Goal: Task Accomplishment & Management: Manage account settings

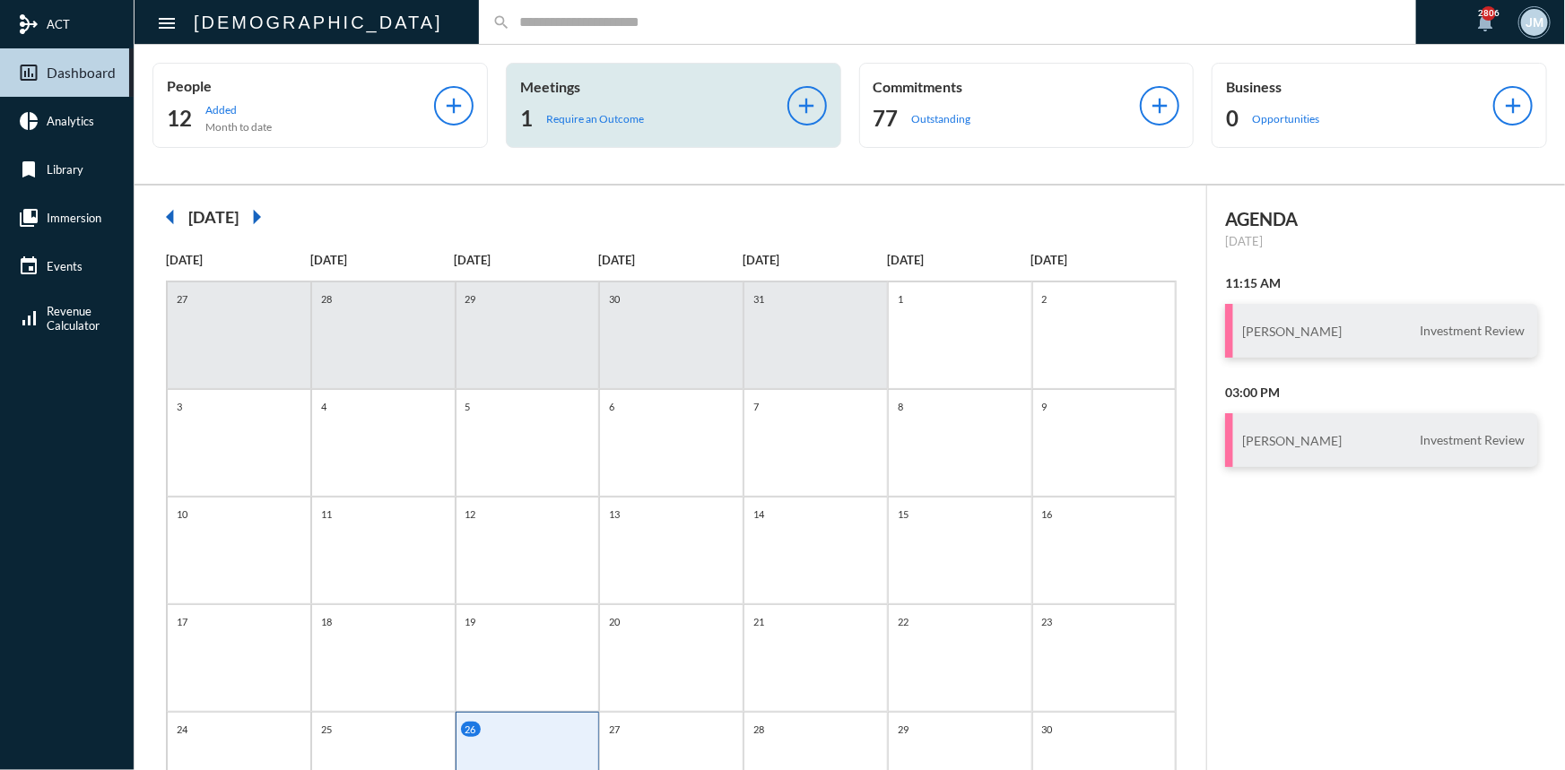
click at [538, 78] on p "Meetings" at bounding box center [653, 86] width 267 height 17
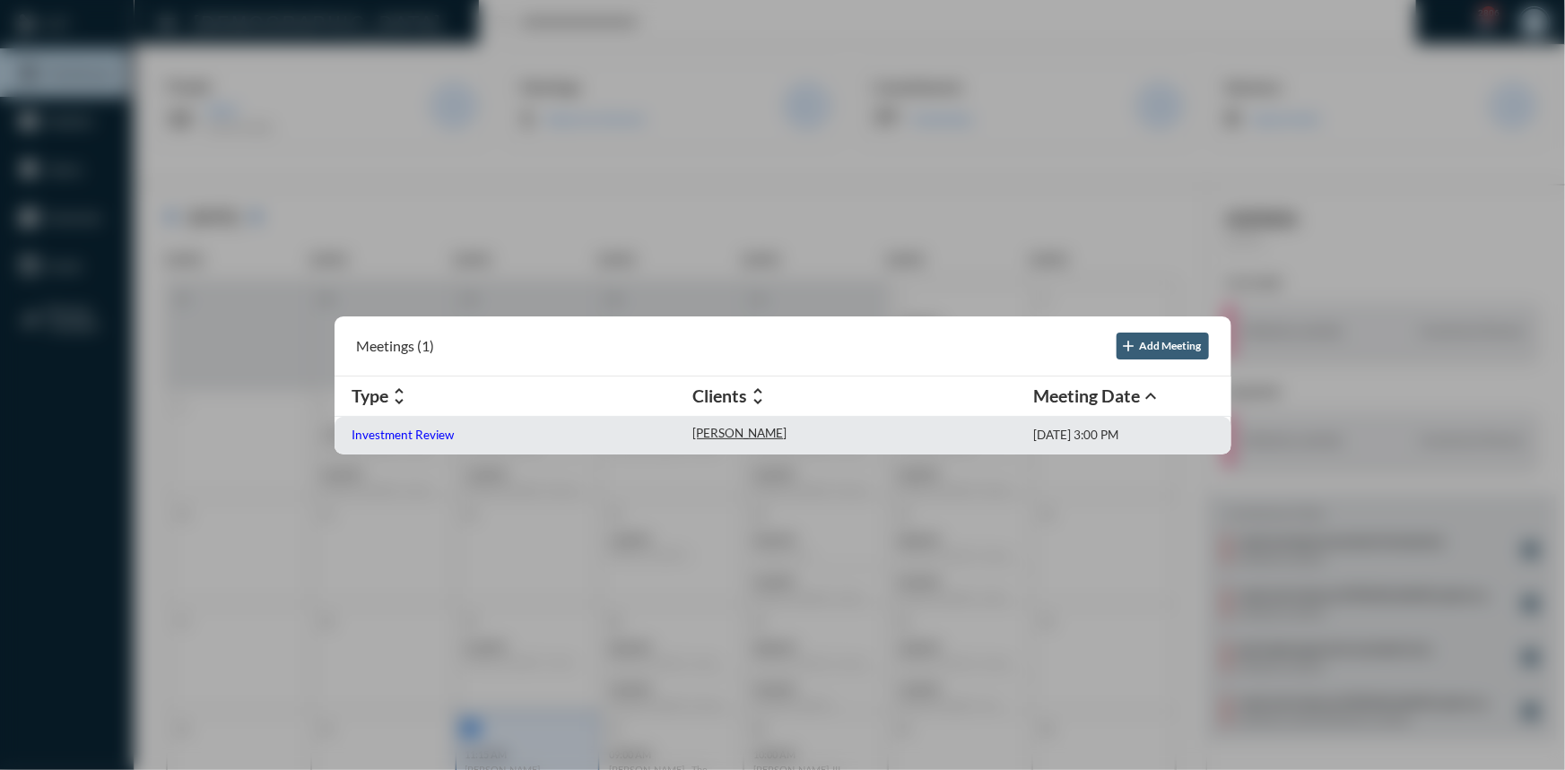
click at [431, 438] on p "Investment Review" at bounding box center [403, 435] width 102 height 14
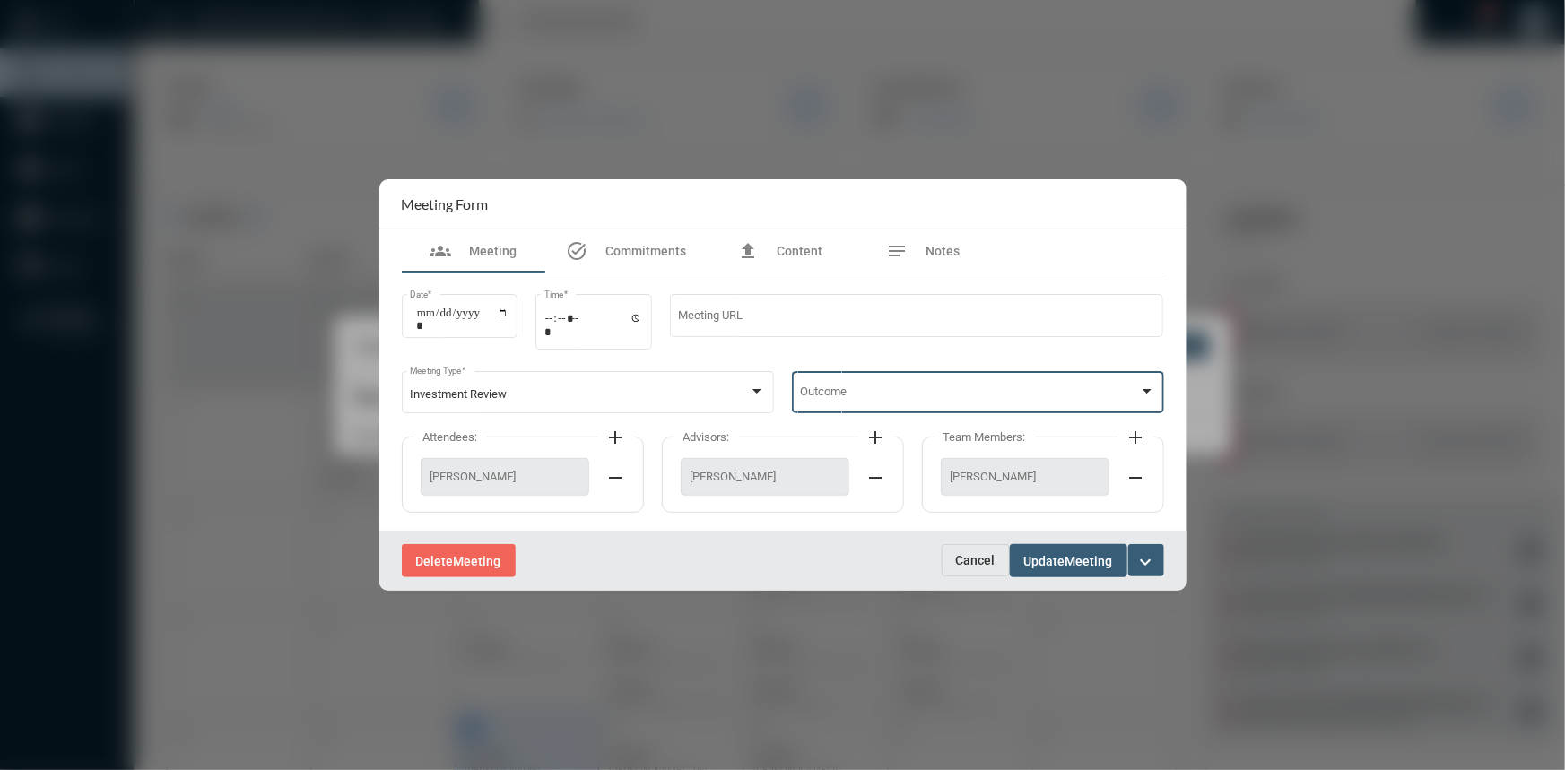
click at [1142, 392] on div at bounding box center [1147, 392] width 16 height 14
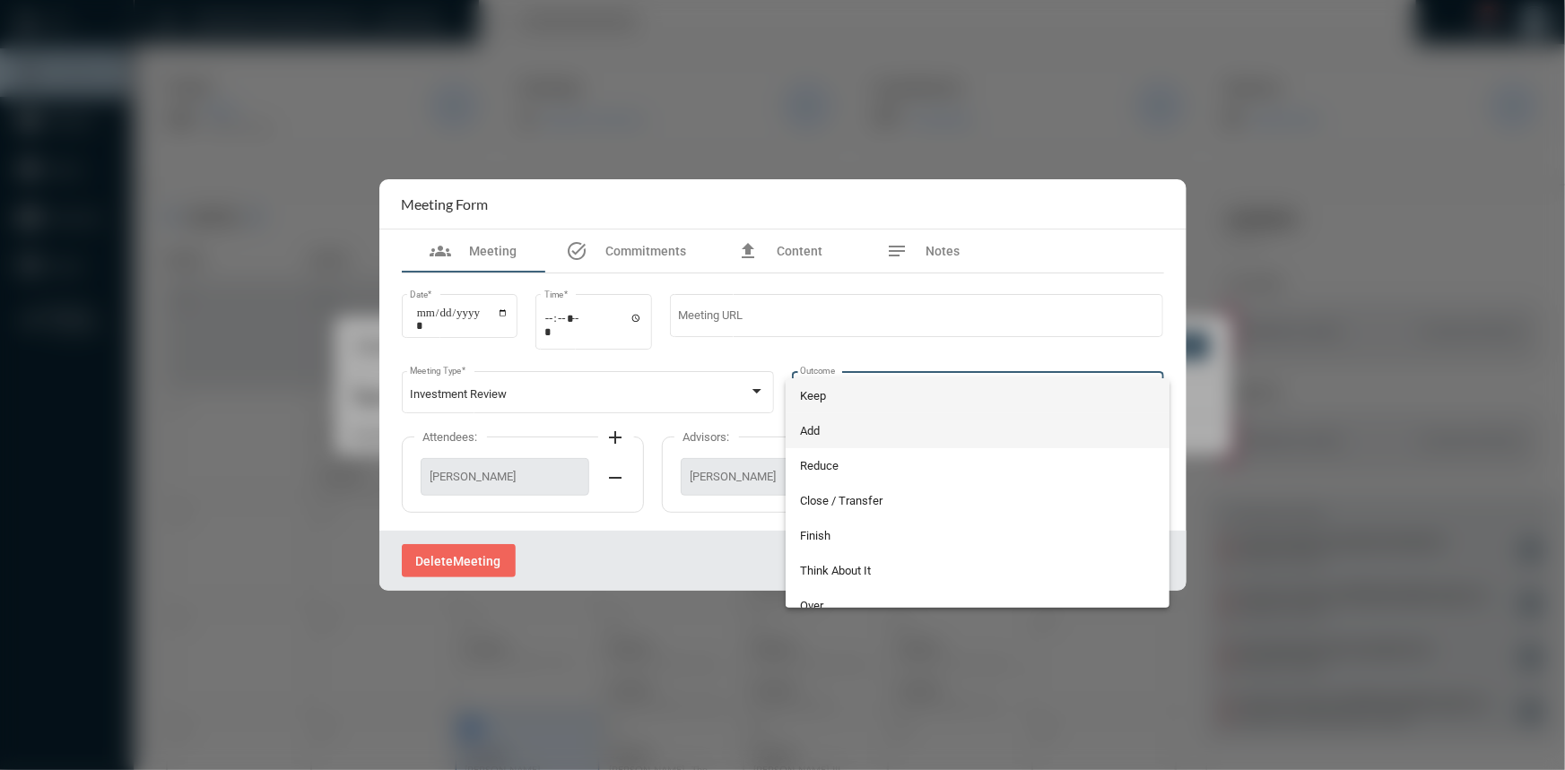
click at [805, 421] on span "Add" at bounding box center [977, 430] width 355 height 35
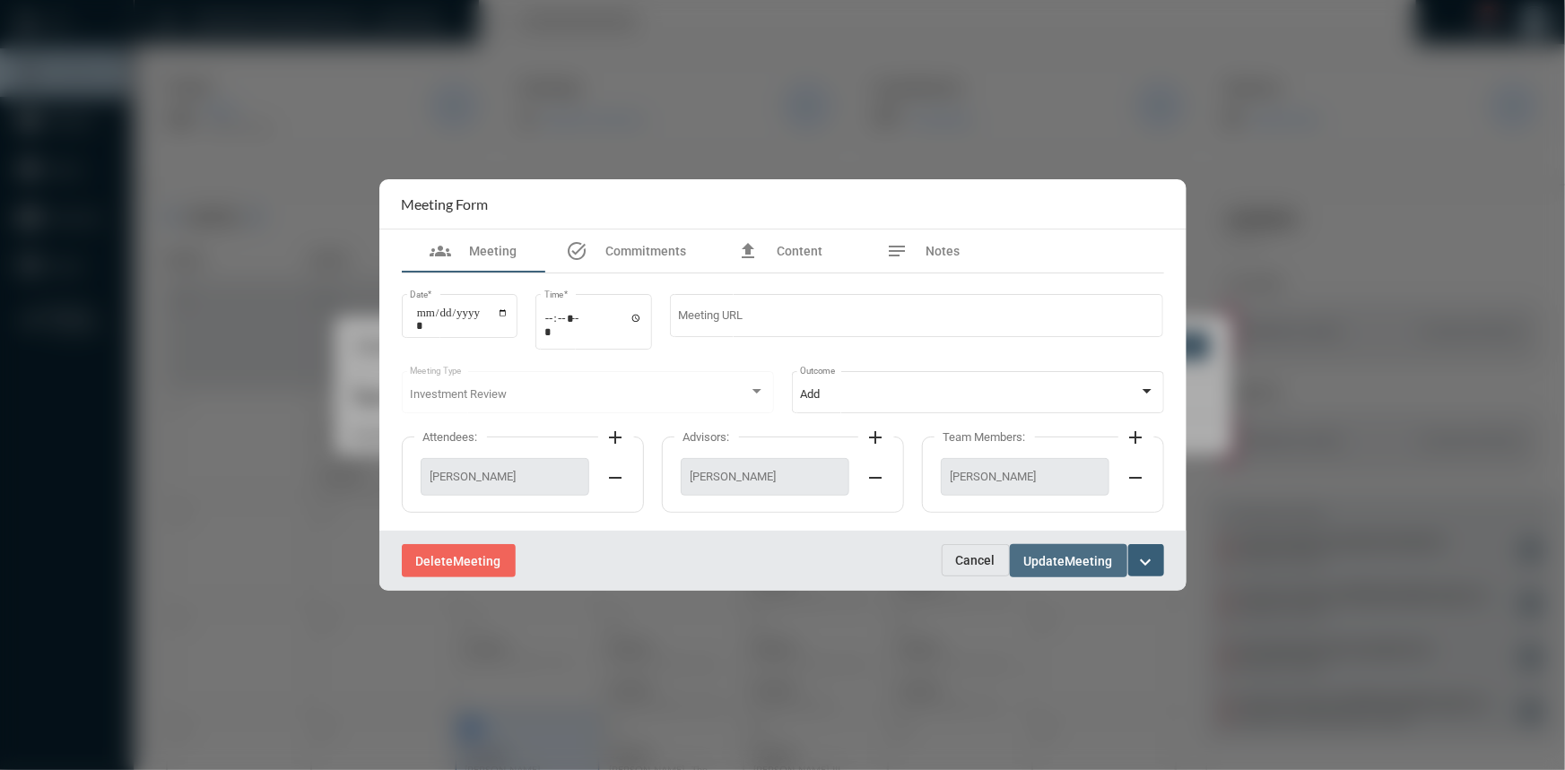
click at [1073, 556] on span "Meeting" at bounding box center [1089, 561] width 48 height 14
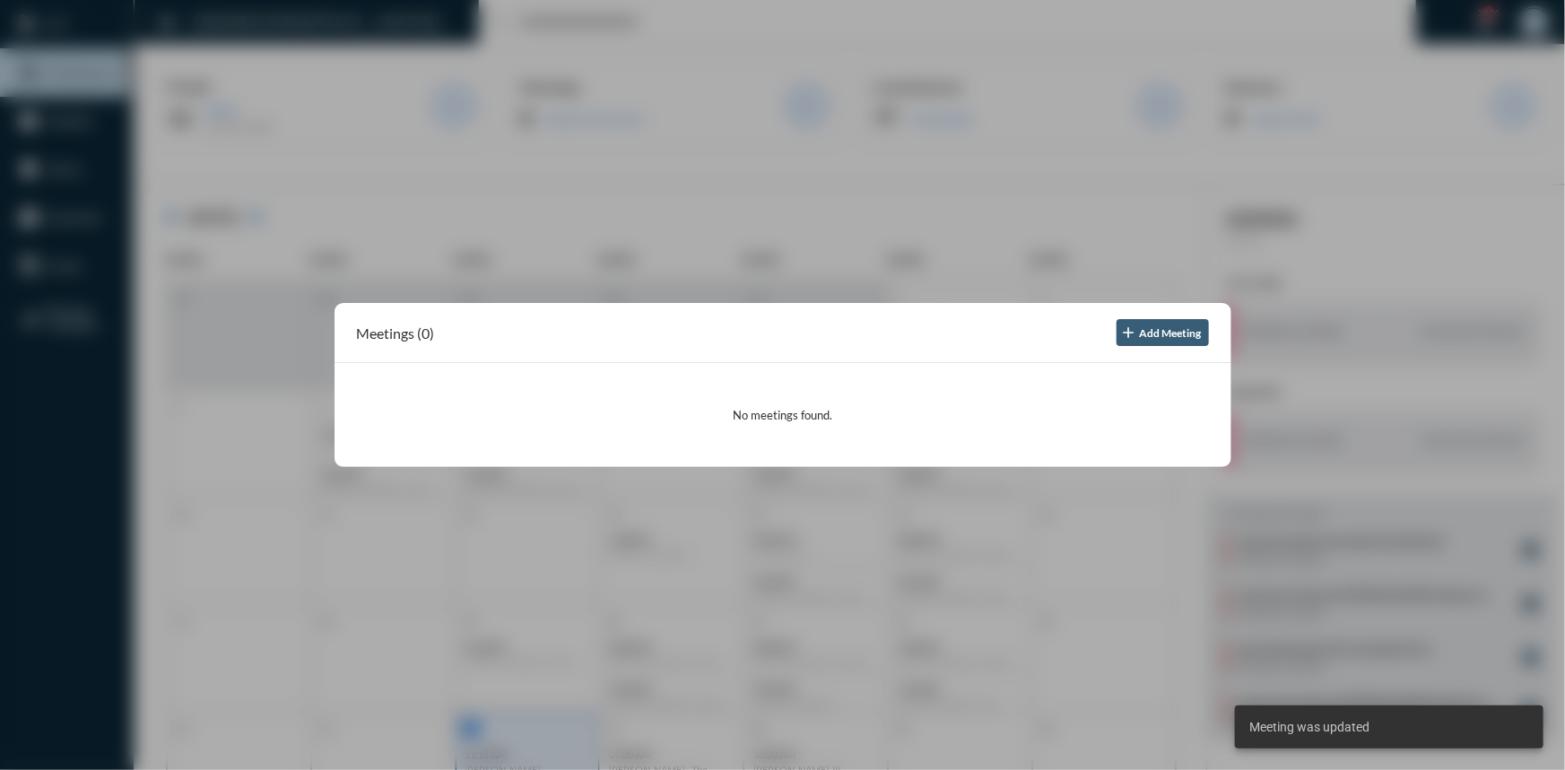
click at [1195, 213] on div at bounding box center [782, 385] width 1565 height 770
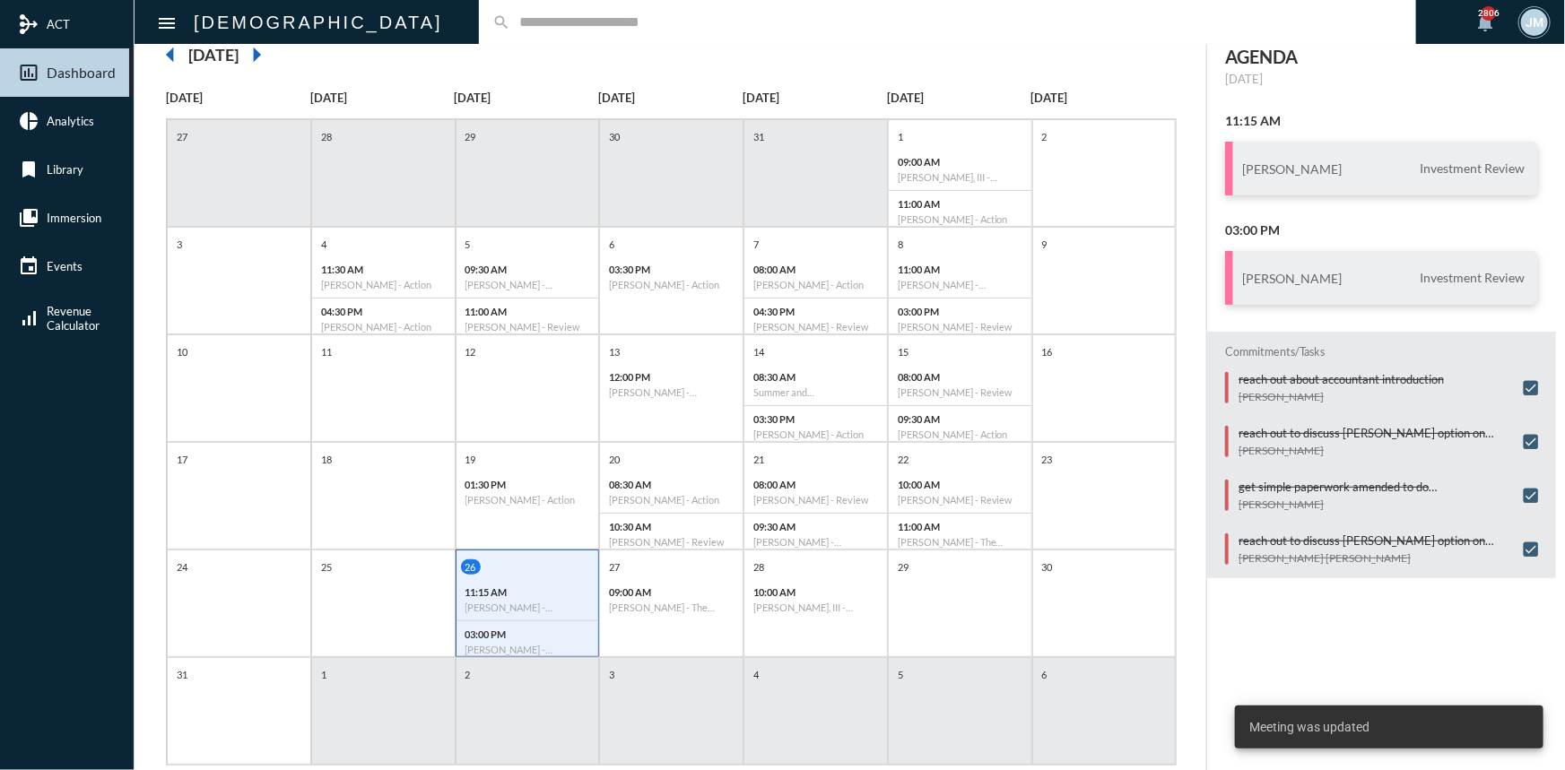
scroll to position [81, 0]
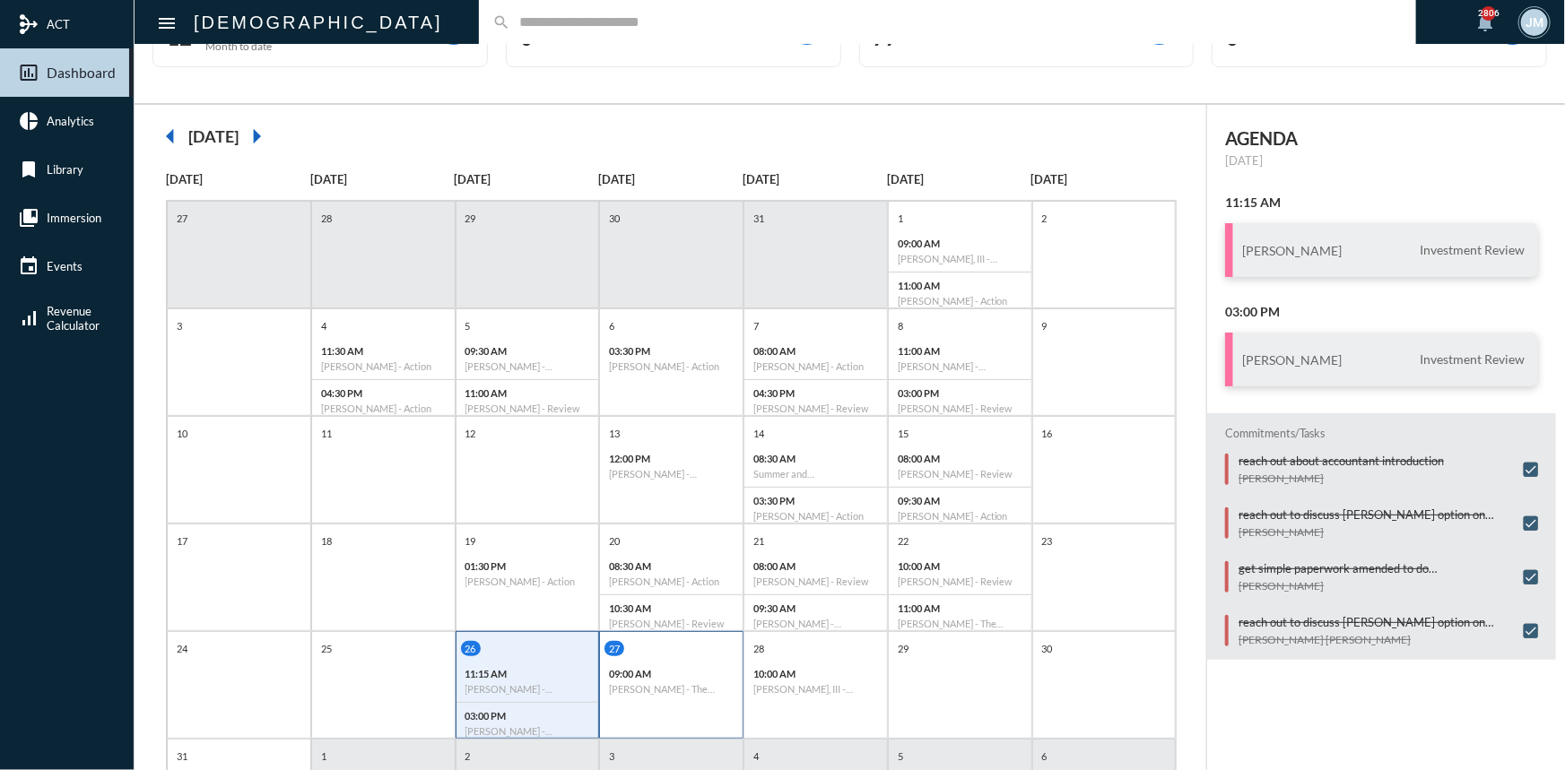
click at [655, 699] on div "09:00 AM [PERSON_NAME] - The Philosophy" at bounding box center [671, 681] width 143 height 41
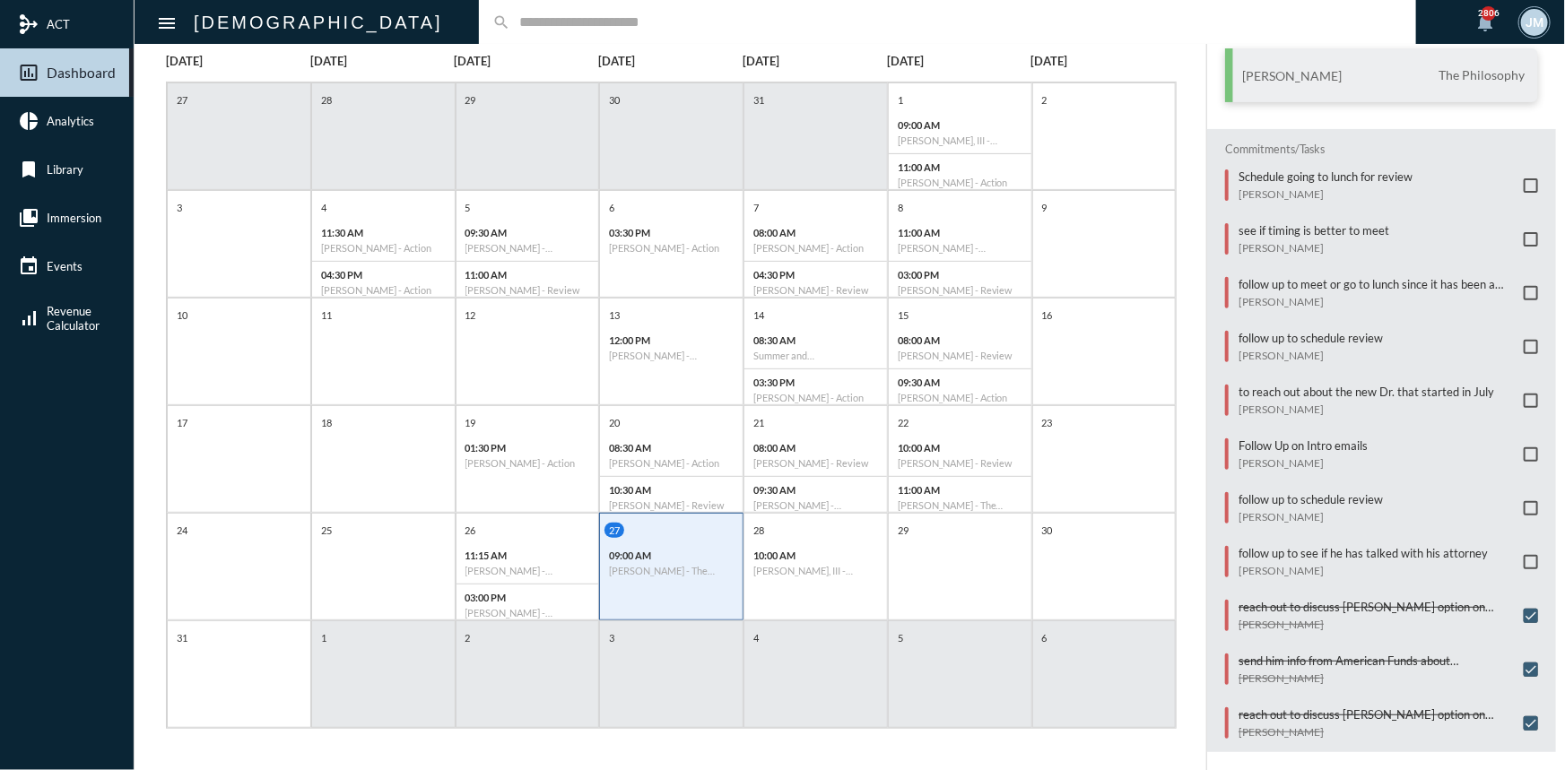
scroll to position [200, 0]
click at [865, 532] on div "28" at bounding box center [818, 529] width 138 height 15
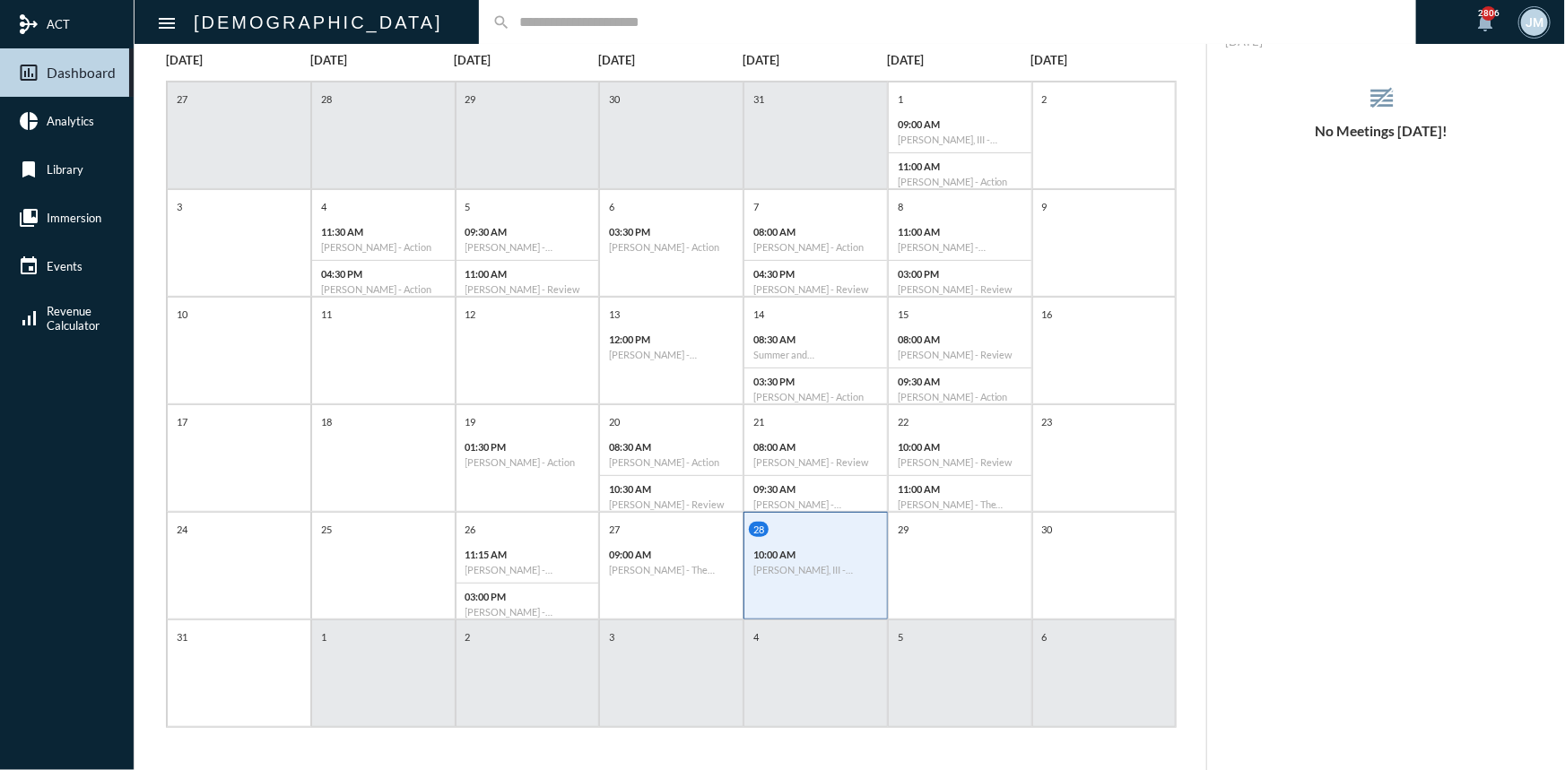
scroll to position [0, 0]
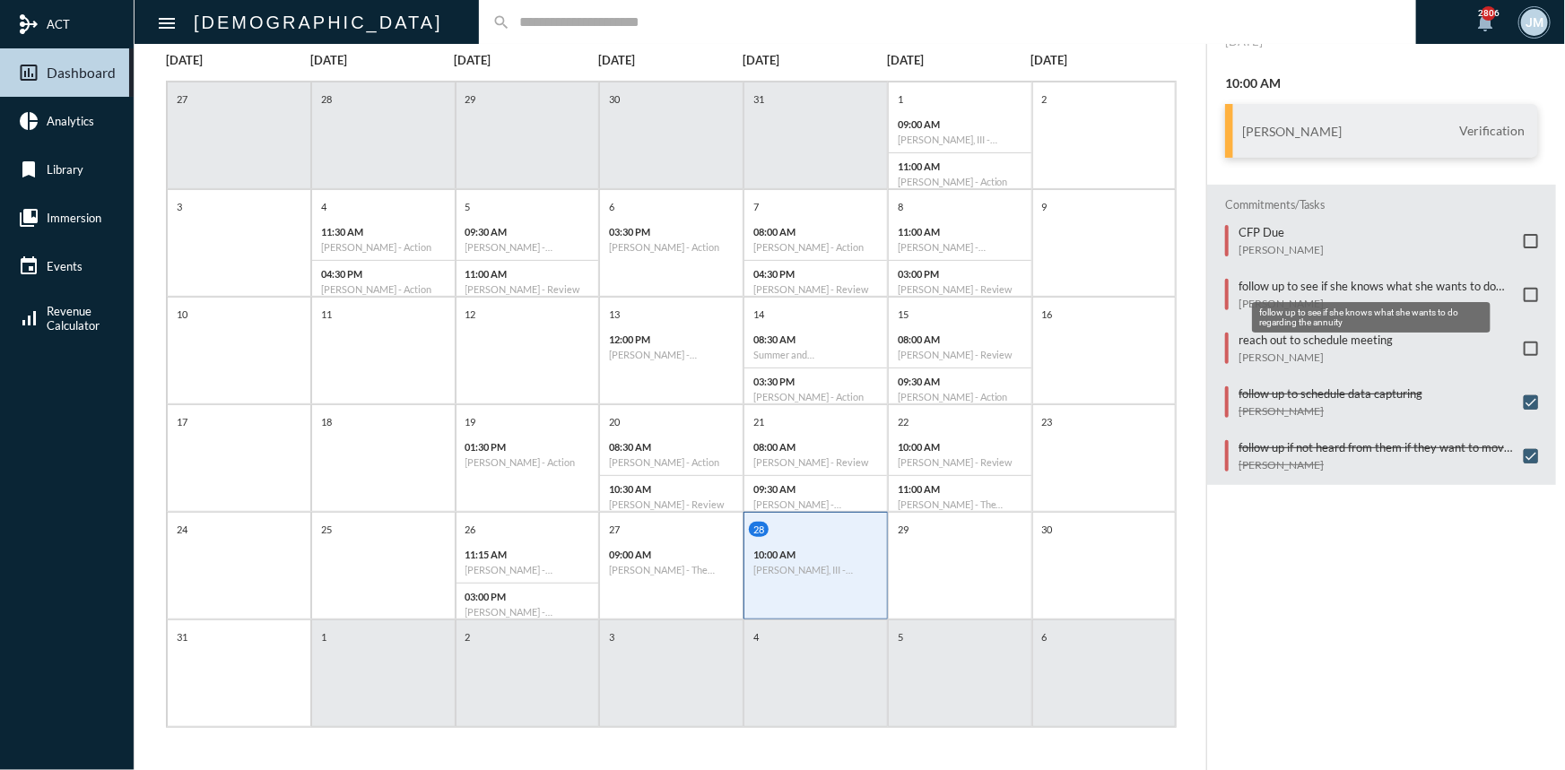
click at [1323, 279] on p "follow up to see if she knows what she wants to do regarding the annuity" at bounding box center [1376, 286] width 276 height 14
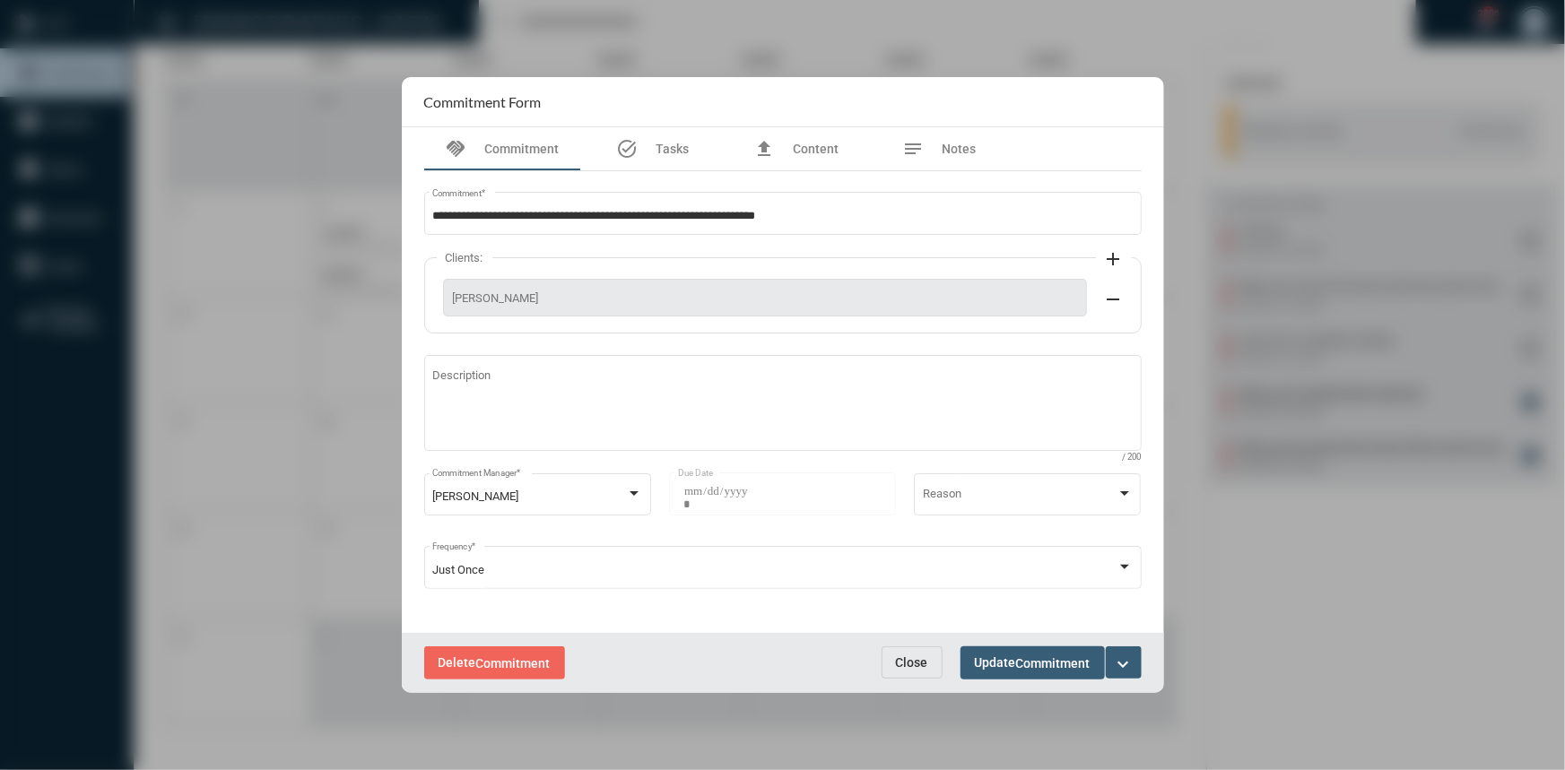
click at [1133, 667] on mat-icon "expand_more" at bounding box center [1124, 665] width 22 height 22
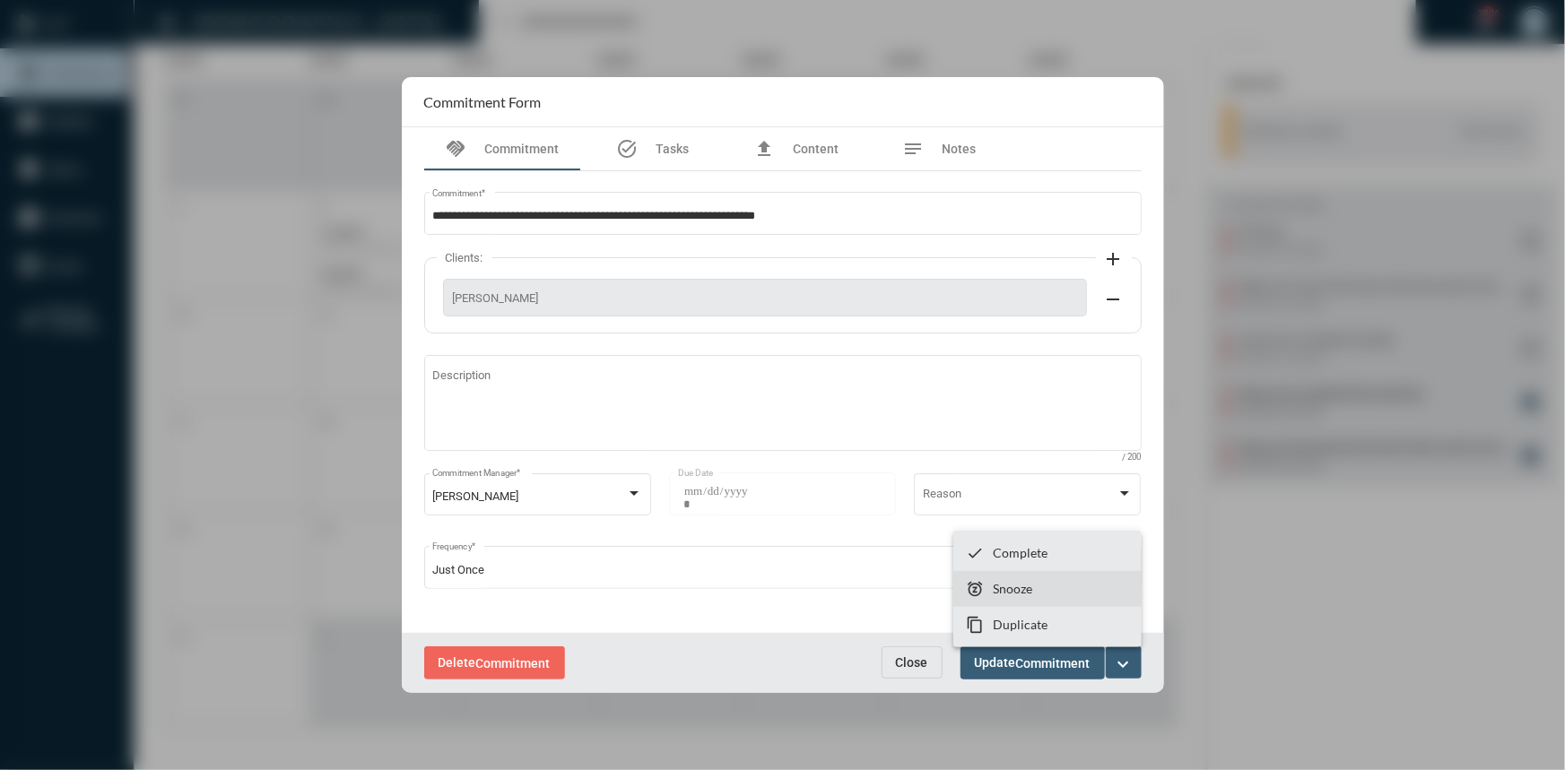
click at [1004, 586] on p "Snooze" at bounding box center [1012, 588] width 39 height 15
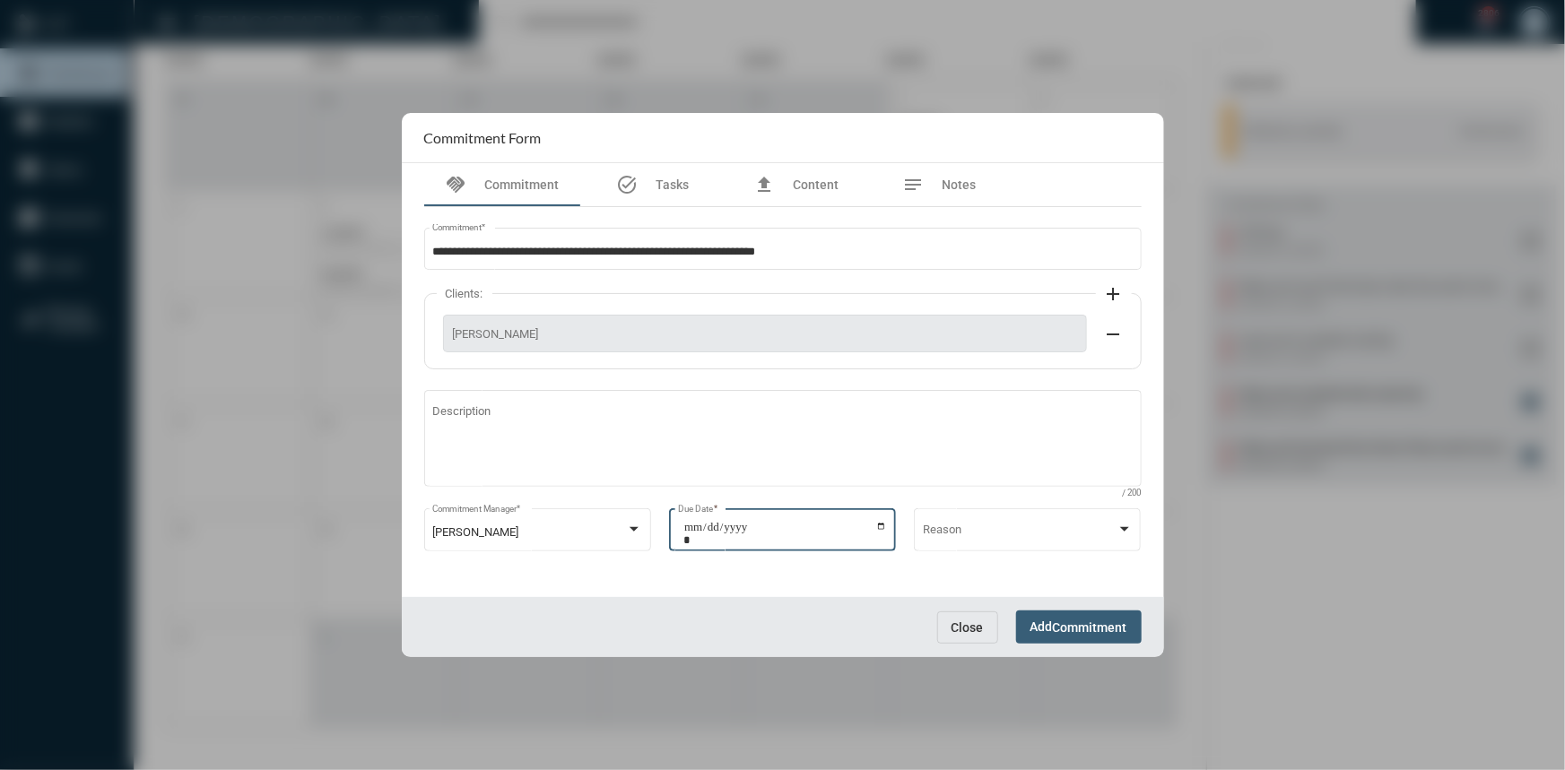
click at [881, 522] on input "**********" at bounding box center [785, 533] width 204 height 25
type input "**********"
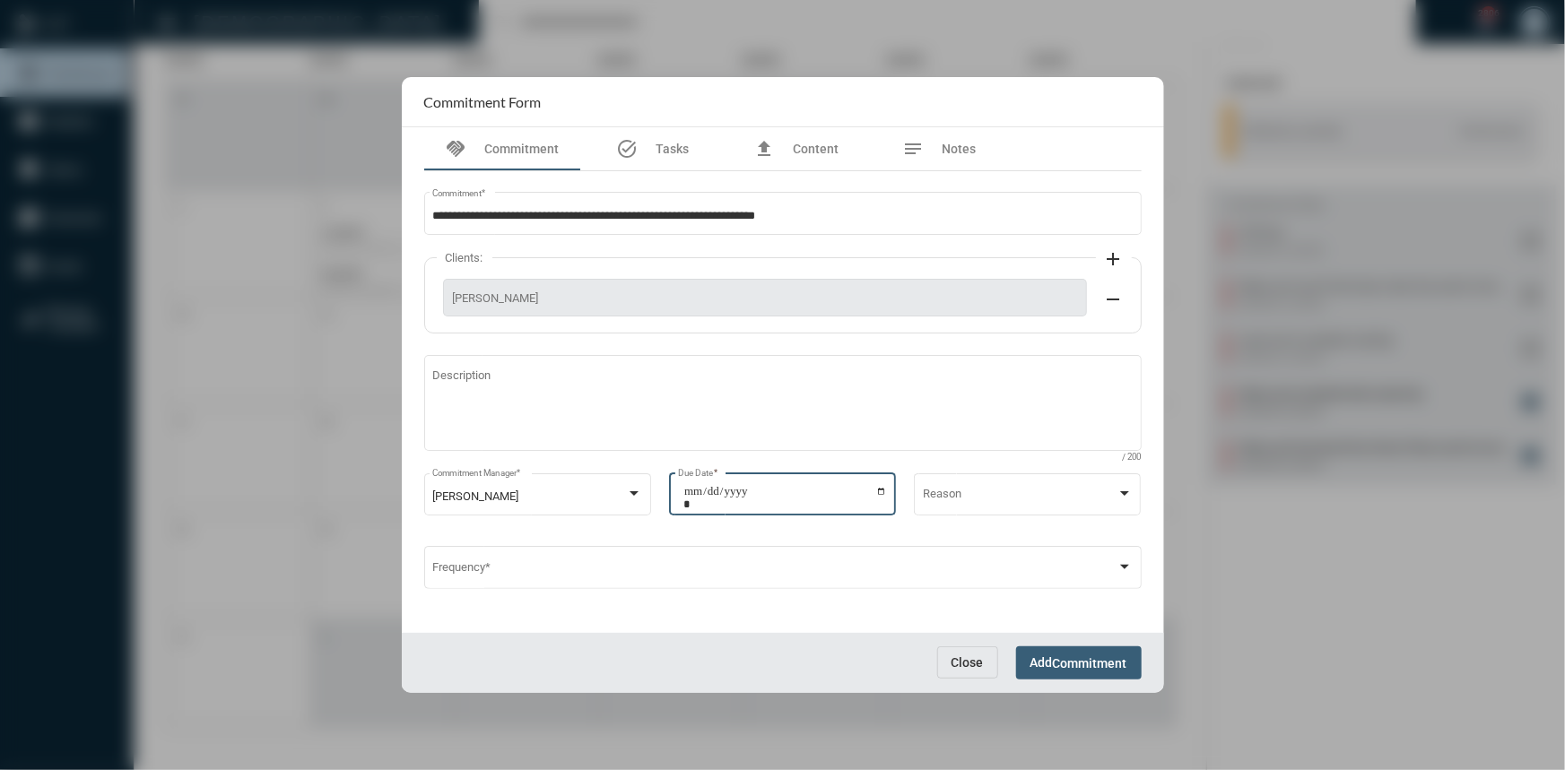
click at [1073, 665] on span "Commitment" at bounding box center [1090, 663] width 74 height 14
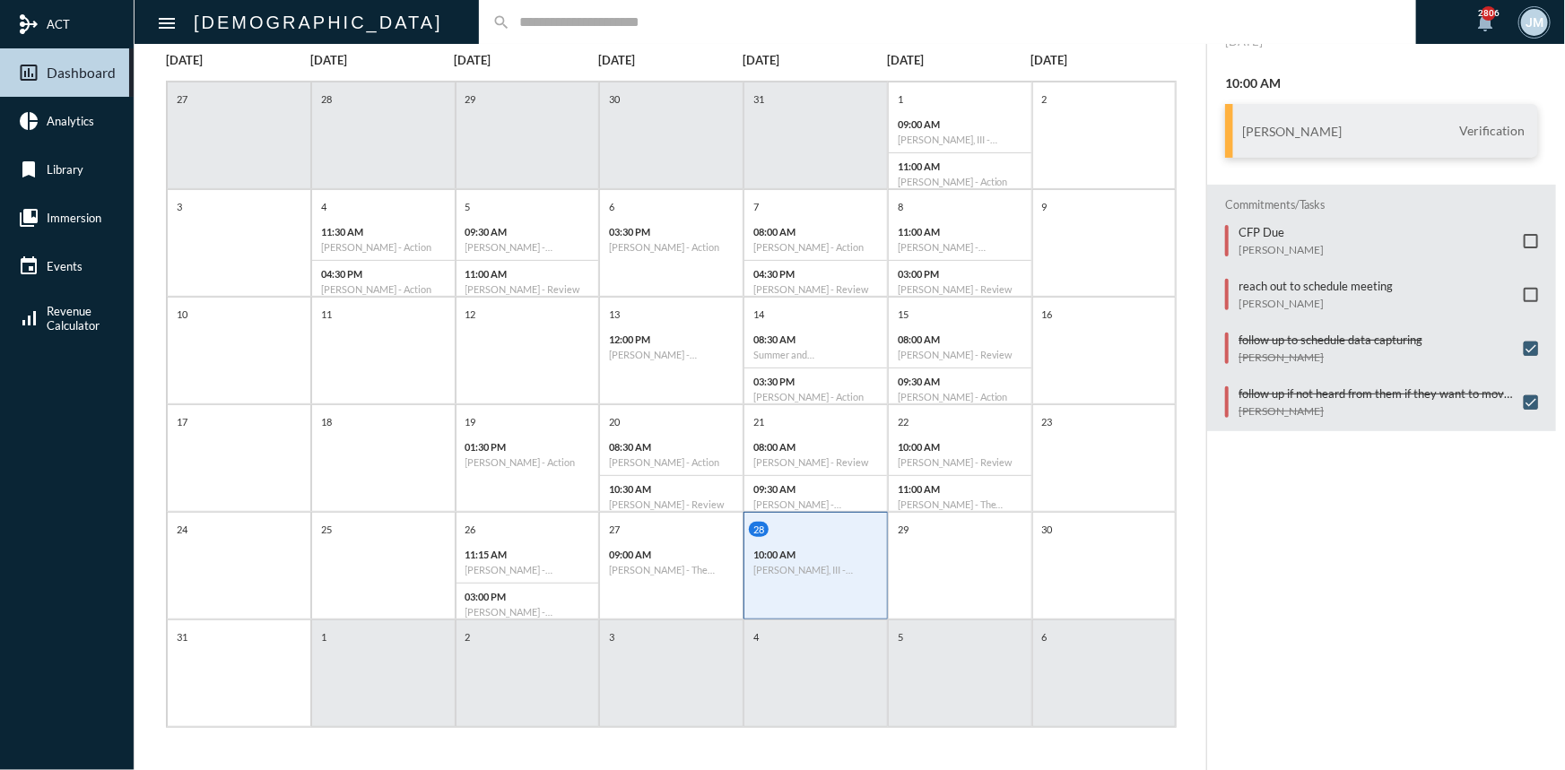
click at [520, 19] on input "text" at bounding box center [956, 21] width 892 height 15
type input "*"
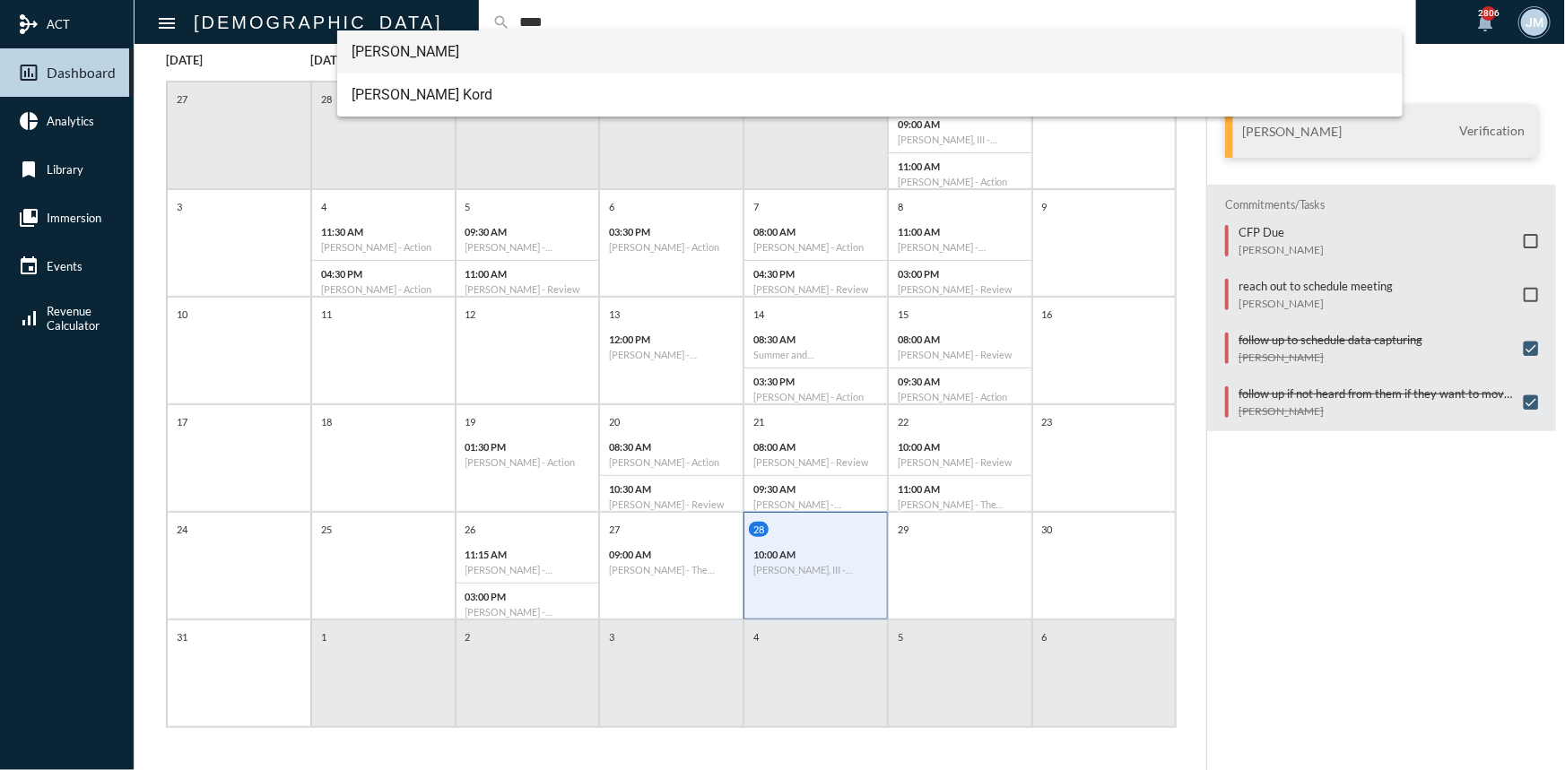
type input "****"
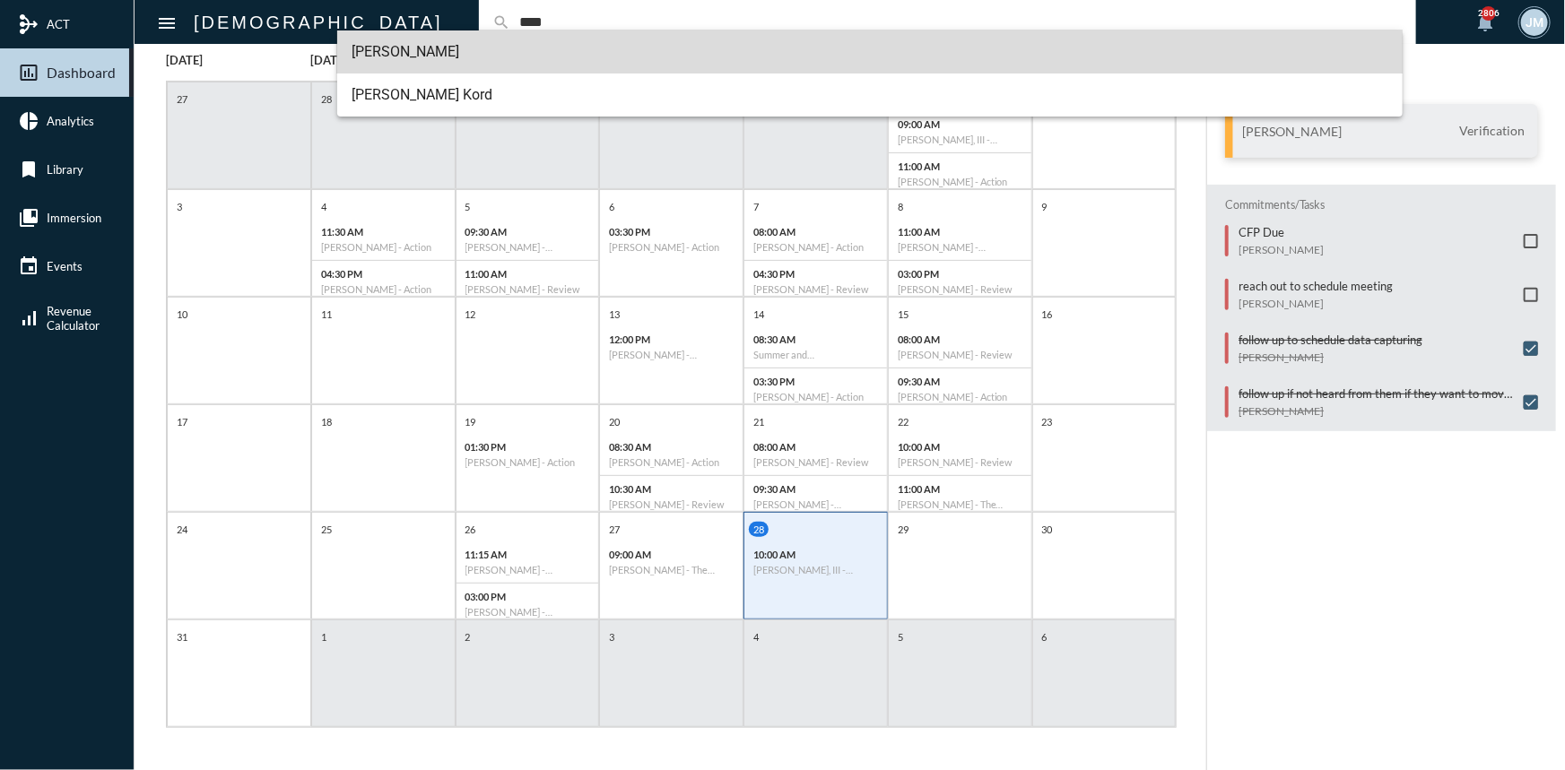
click at [404, 57] on span "[PERSON_NAME]" at bounding box center [870, 51] width 1037 height 43
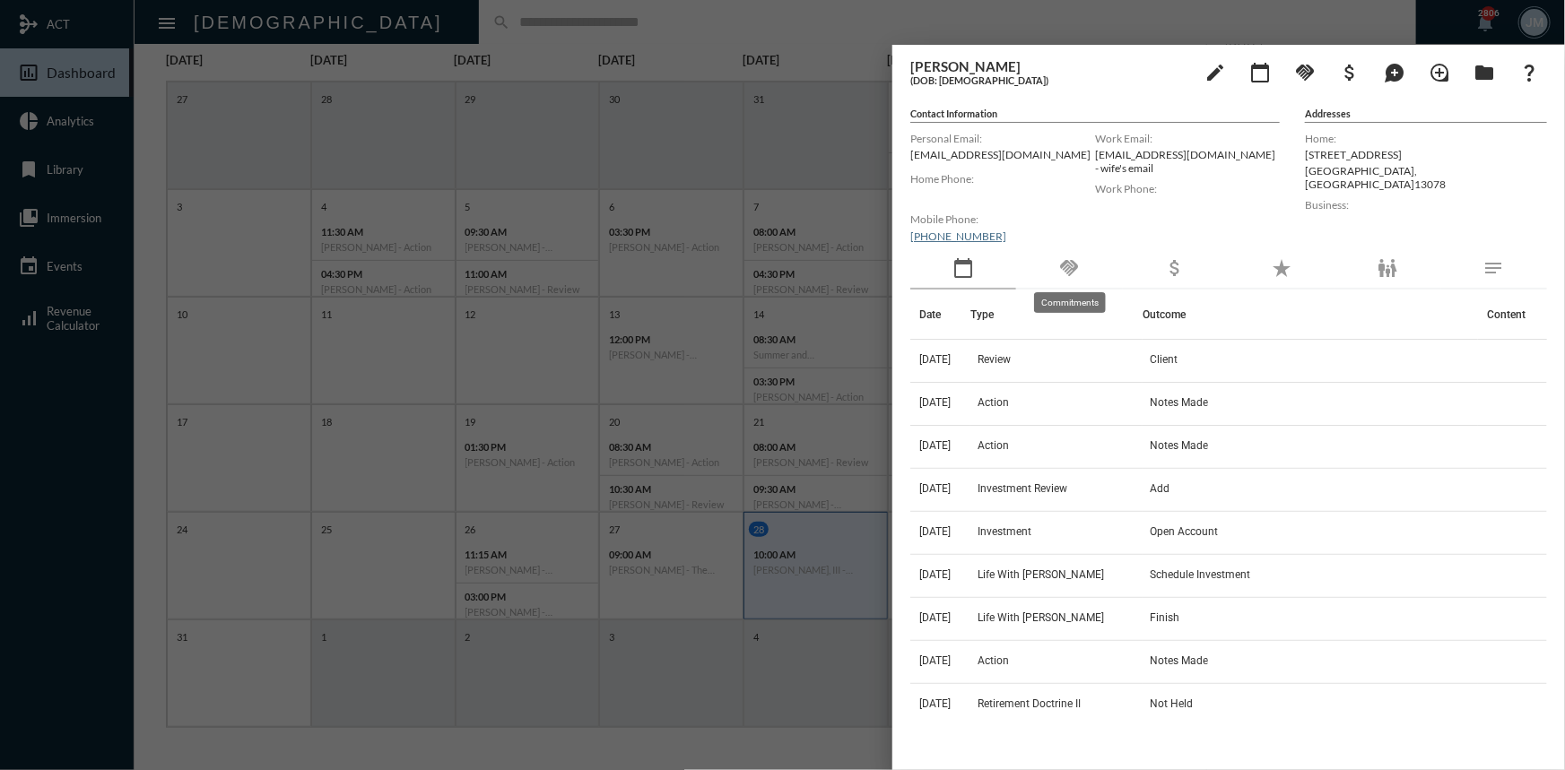
click at [1063, 269] on mat-icon "handshake" at bounding box center [1069, 268] width 22 height 22
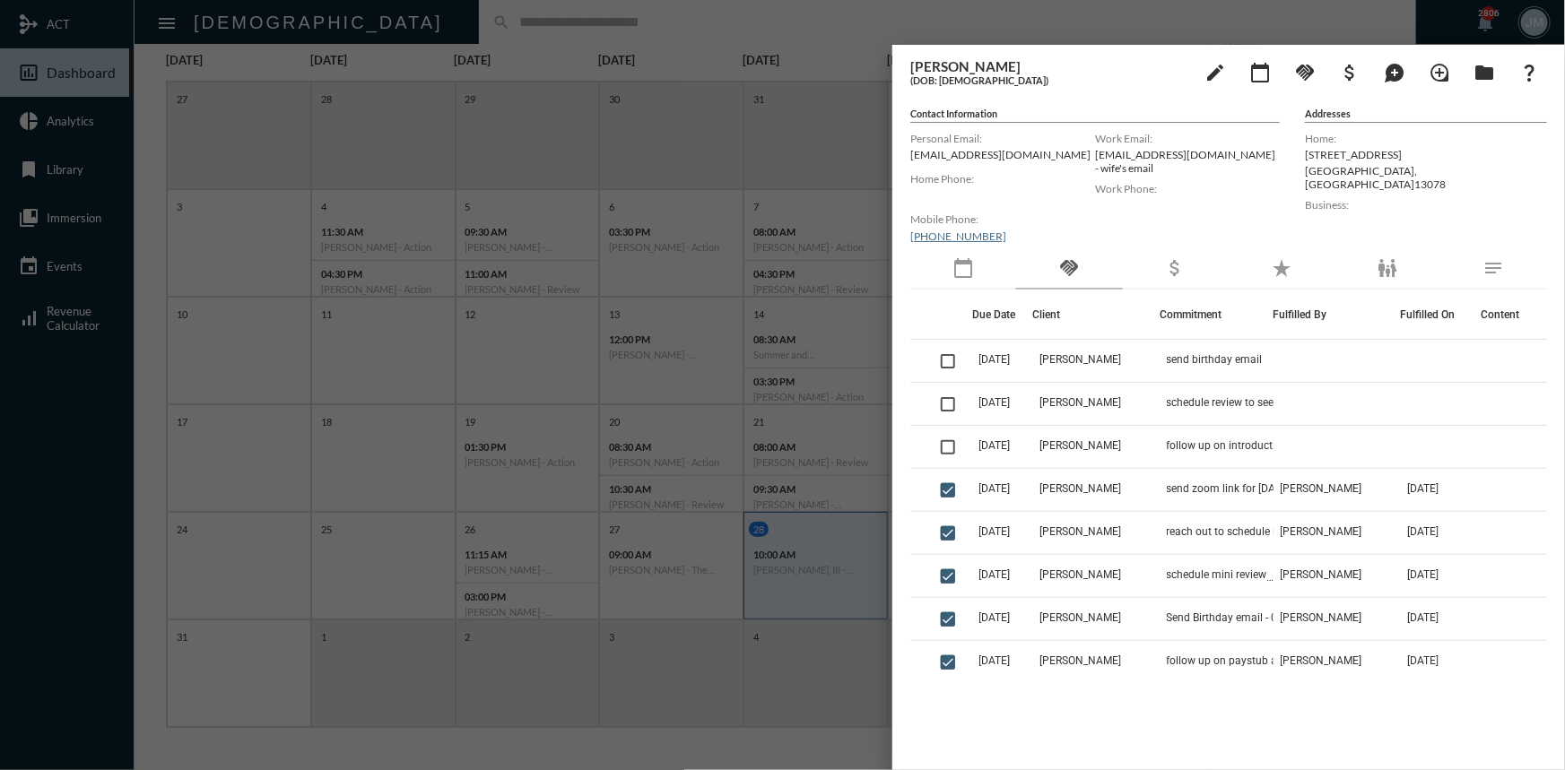
click at [803, 62] on div at bounding box center [782, 385] width 1565 height 770
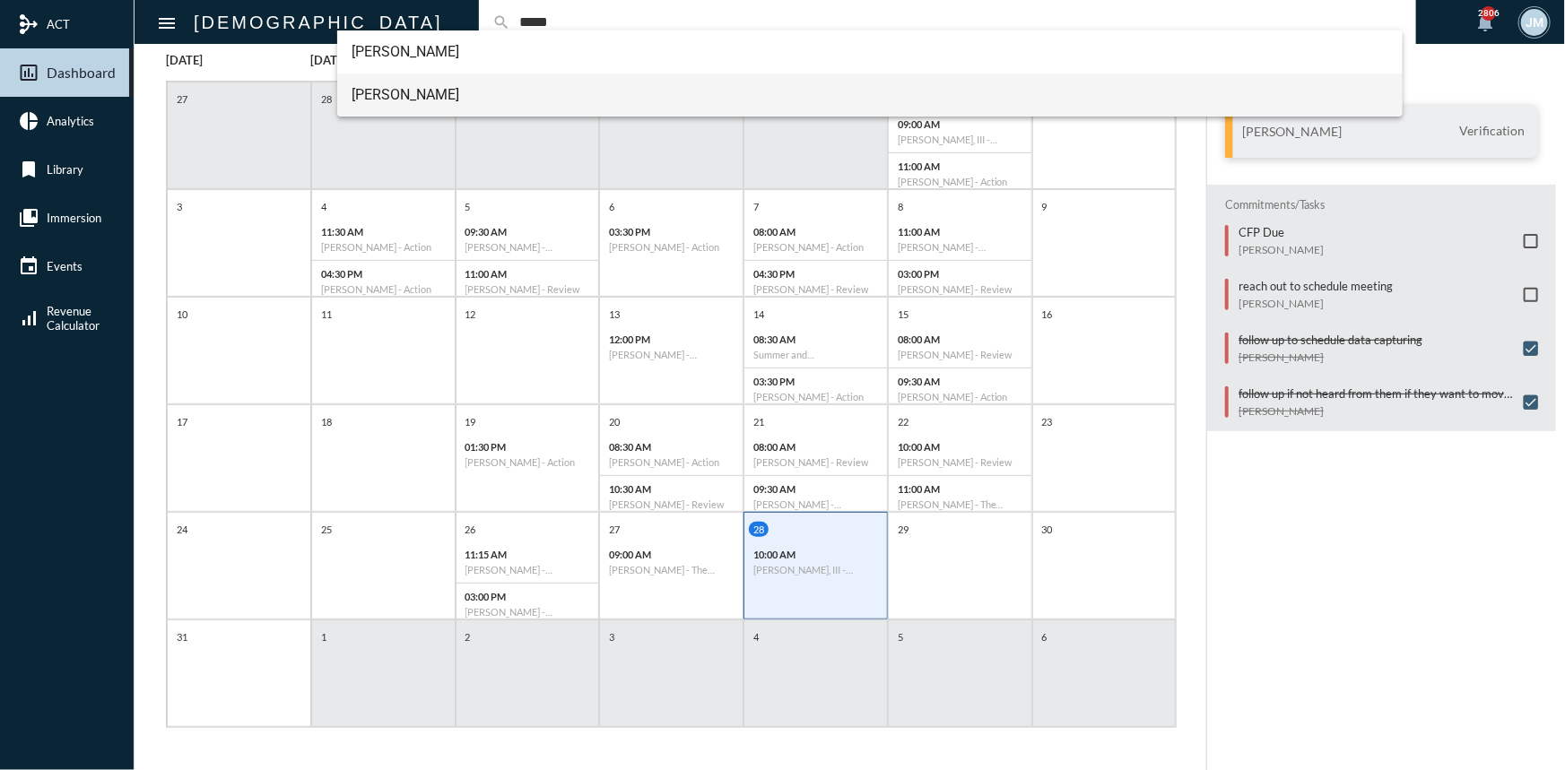
type input "*****"
click at [381, 90] on span "[PERSON_NAME]" at bounding box center [870, 95] width 1037 height 43
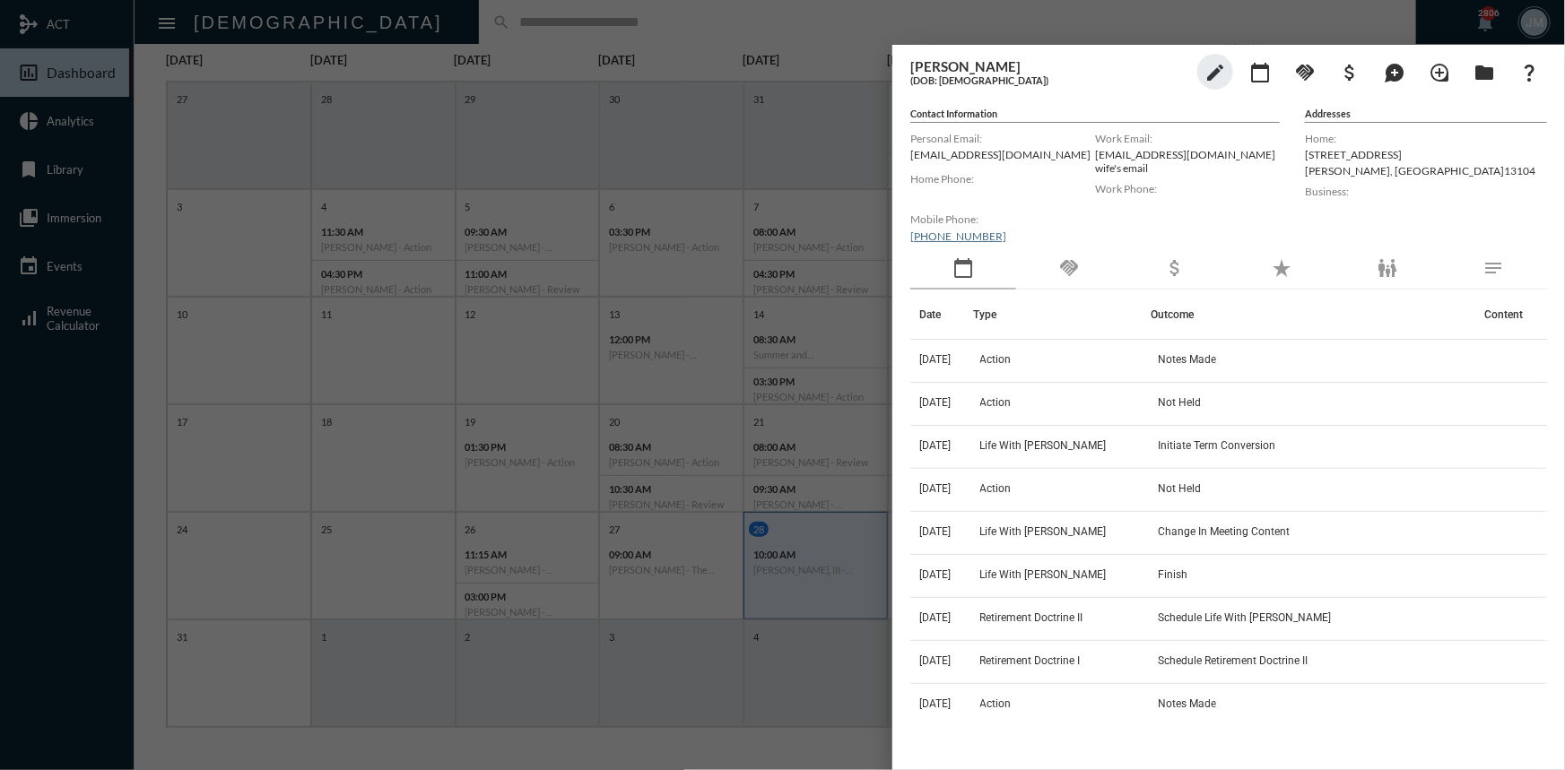
click at [1058, 260] on div "handshake" at bounding box center [1069, 268] width 106 height 41
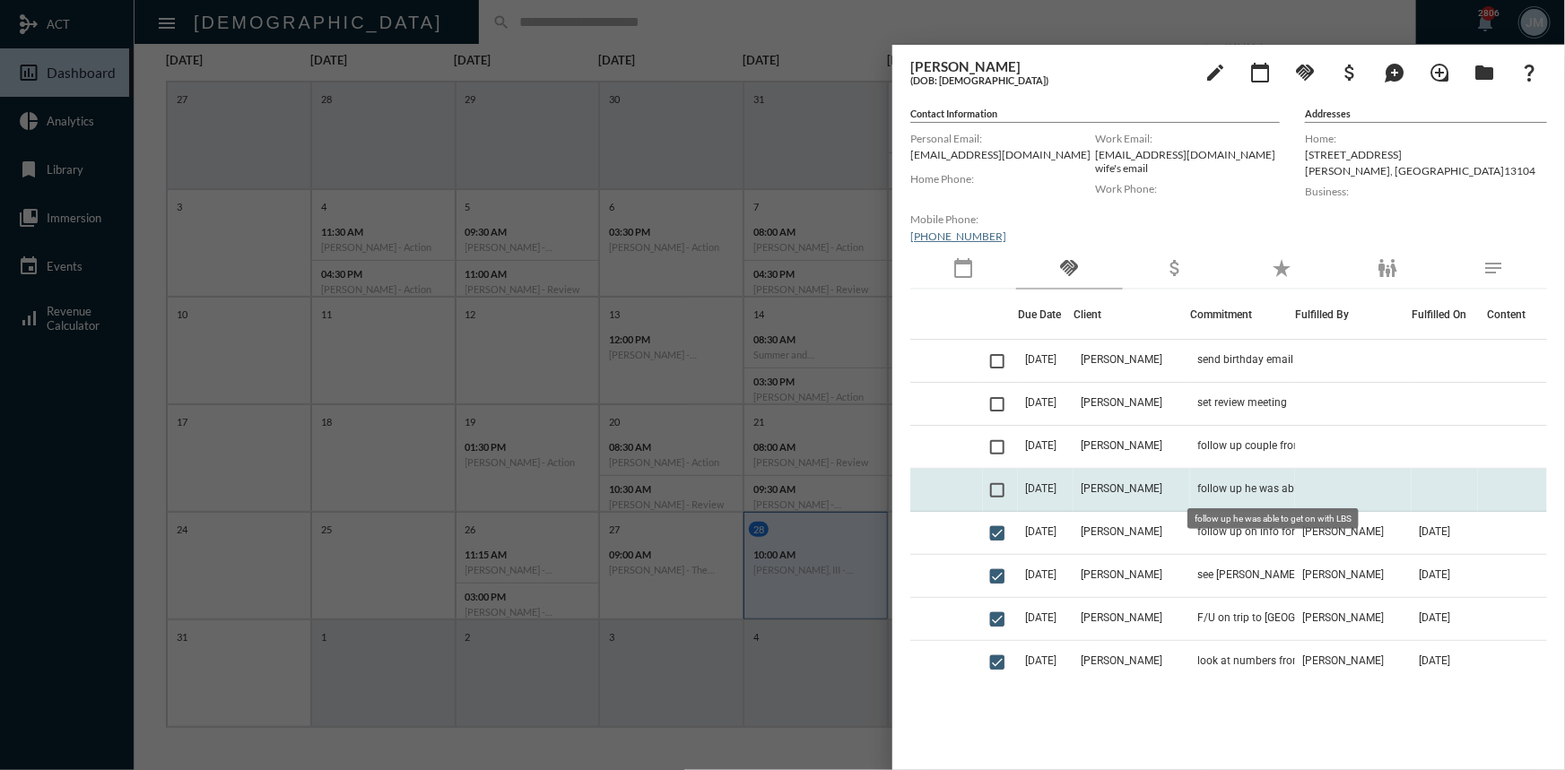
click at [1219, 490] on span "follow up he was able to get on with LBS" at bounding box center [1286, 488] width 179 height 13
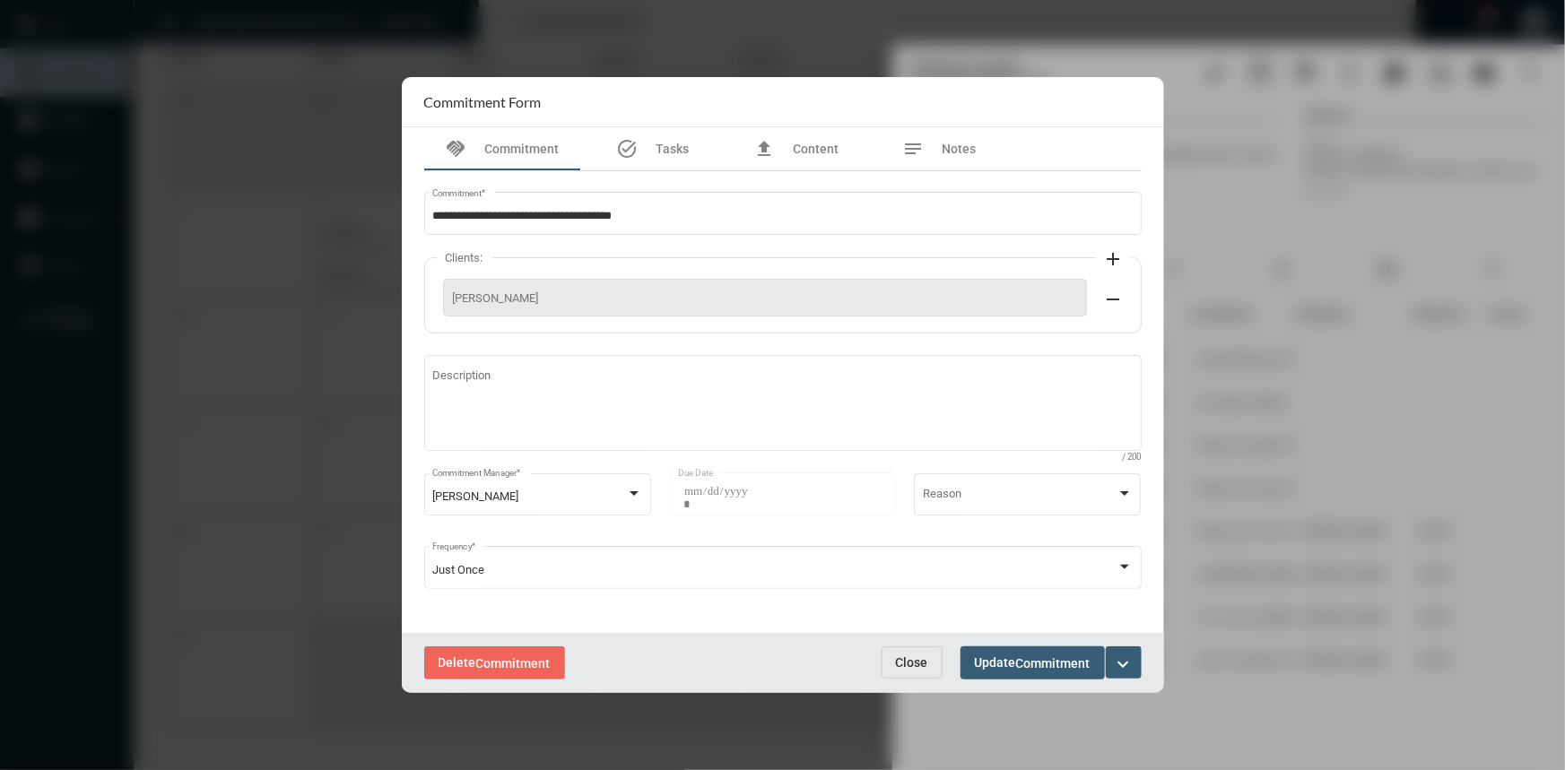
click at [909, 666] on span "Close" at bounding box center [912, 662] width 32 height 14
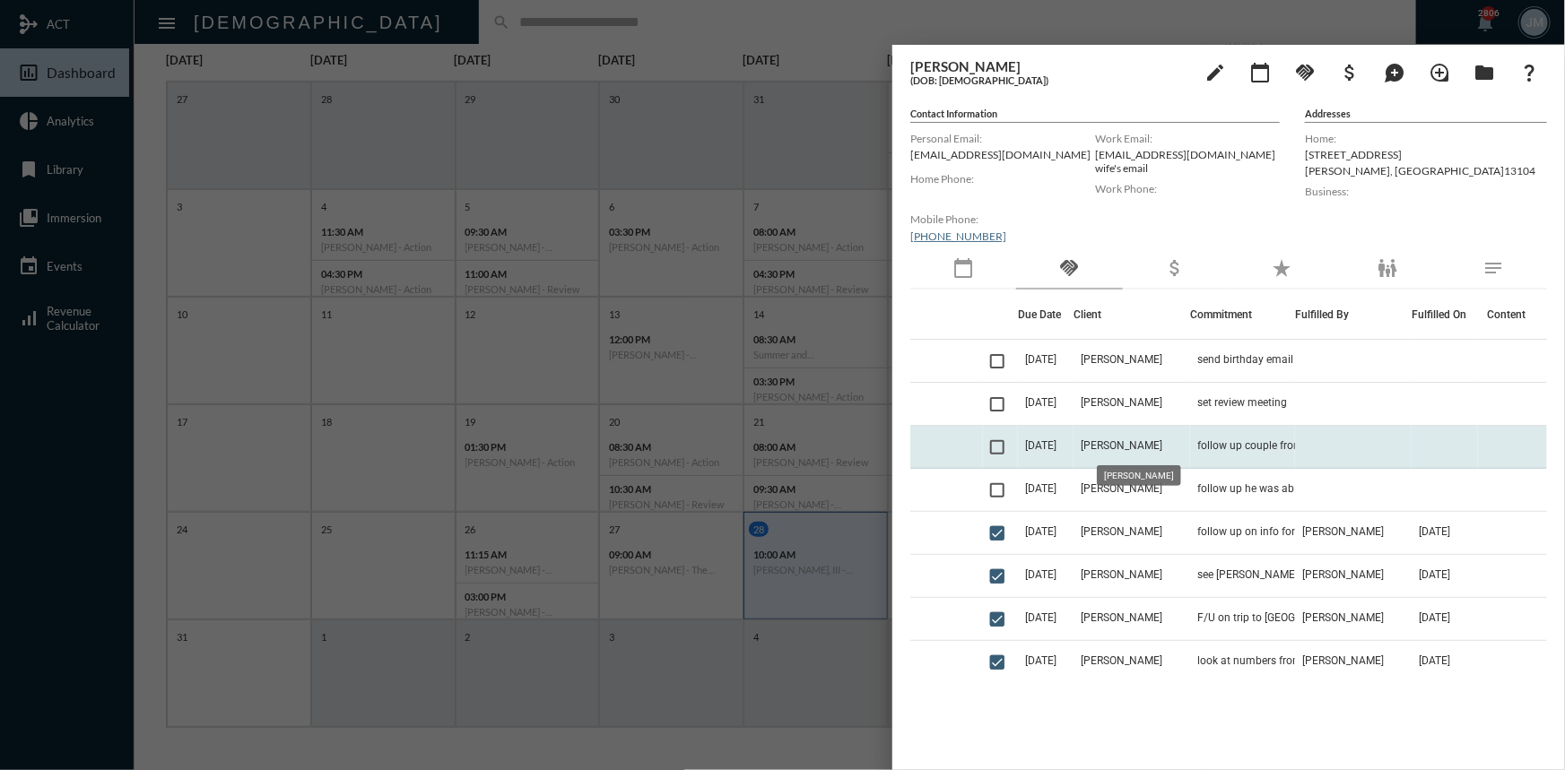
click at [1114, 445] on span "[PERSON_NAME]" at bounding box center [1122, 445] width 82 height 13
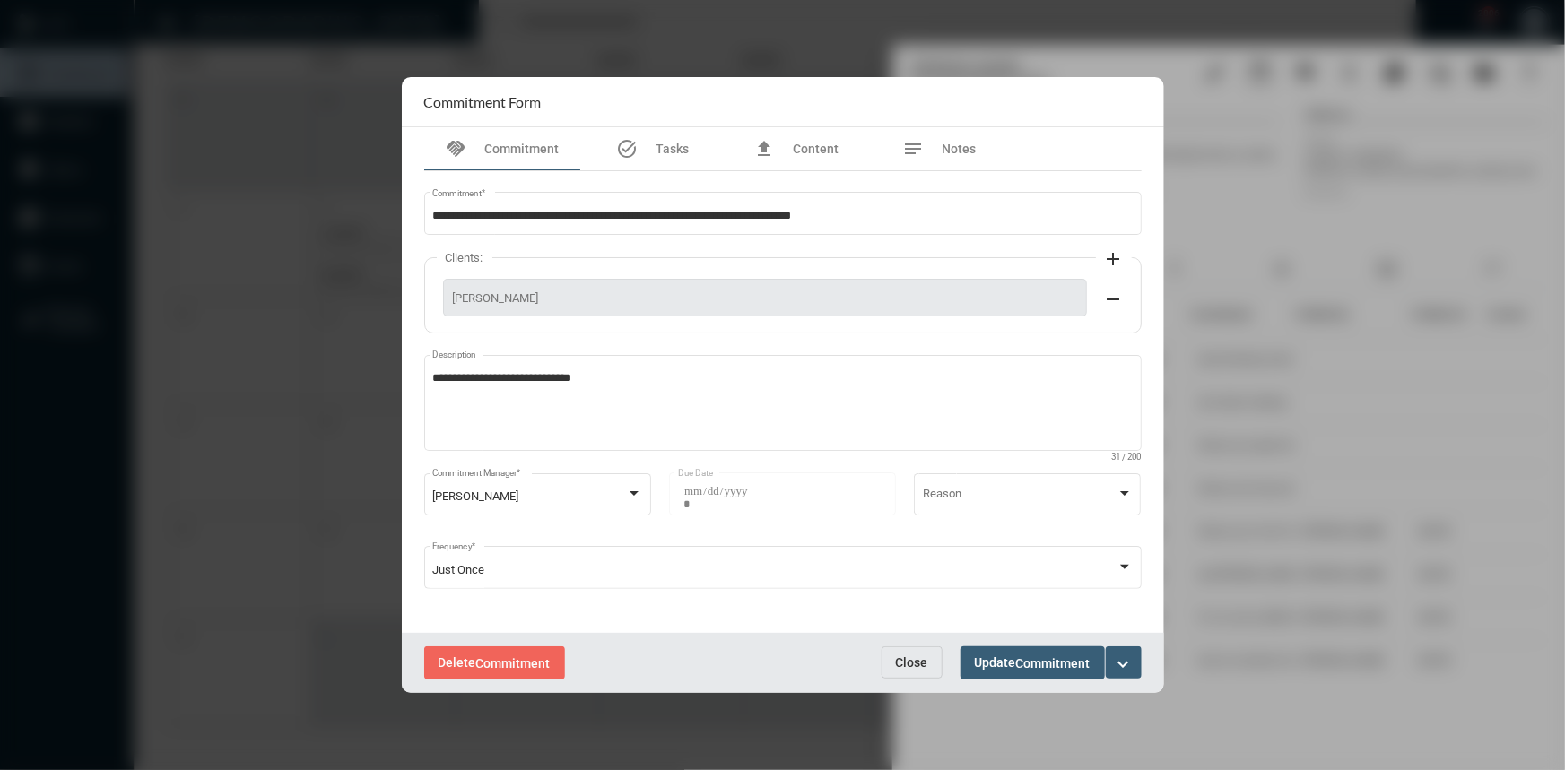
click at [914, 665] on span "Close" at bounding box center [912, 662] width 32 height 14
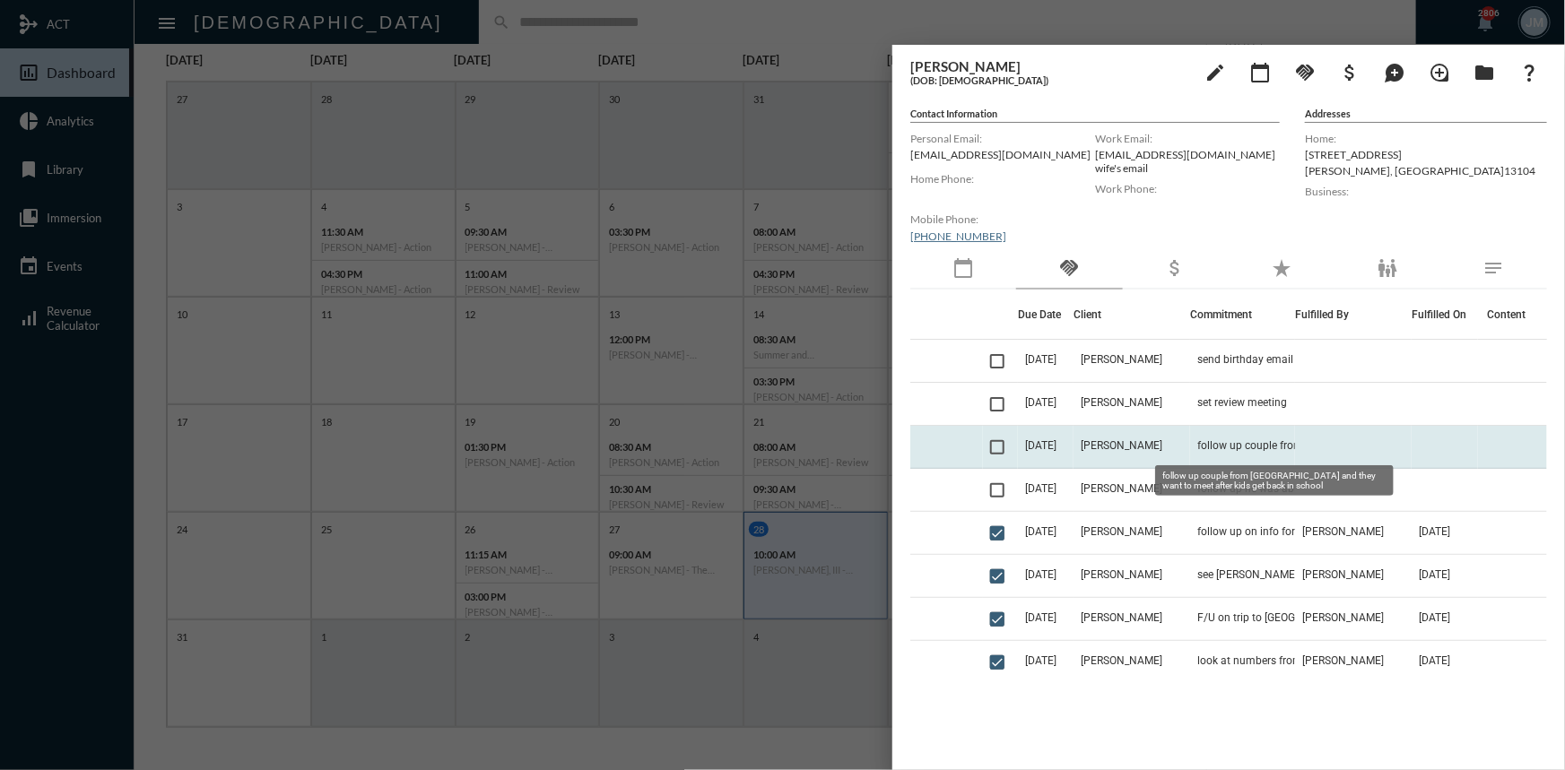
click at [1228, 449] on span "follow up couple from [GEOGRAPHIC_DATA] and they want to meet after kids get ba…" at bounding box center [1286, 445] width 179 height 13
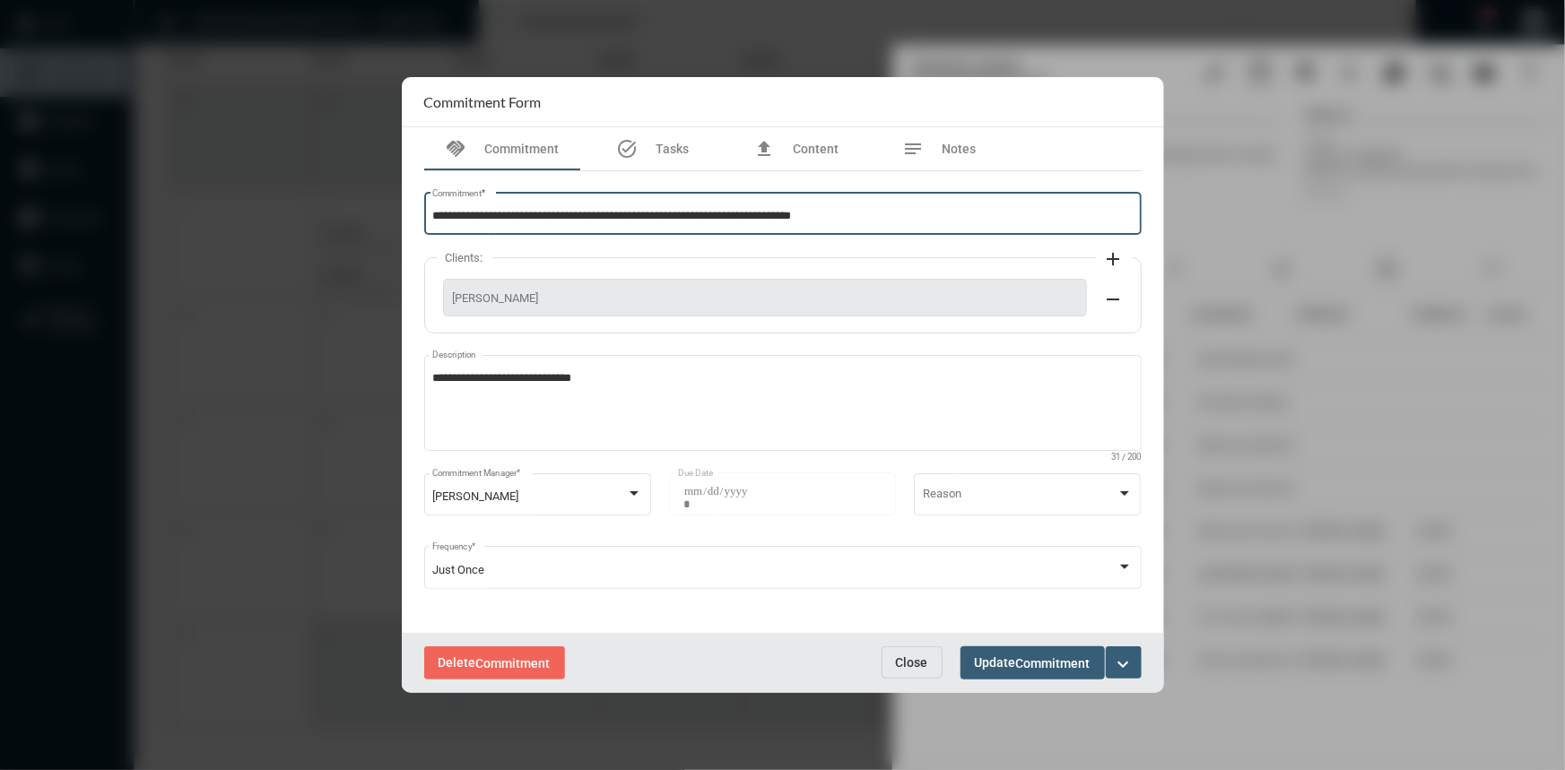
click at [607, 221] on input "**********" at bounding box center [782, 216] width 700 height 13
type input "**********"
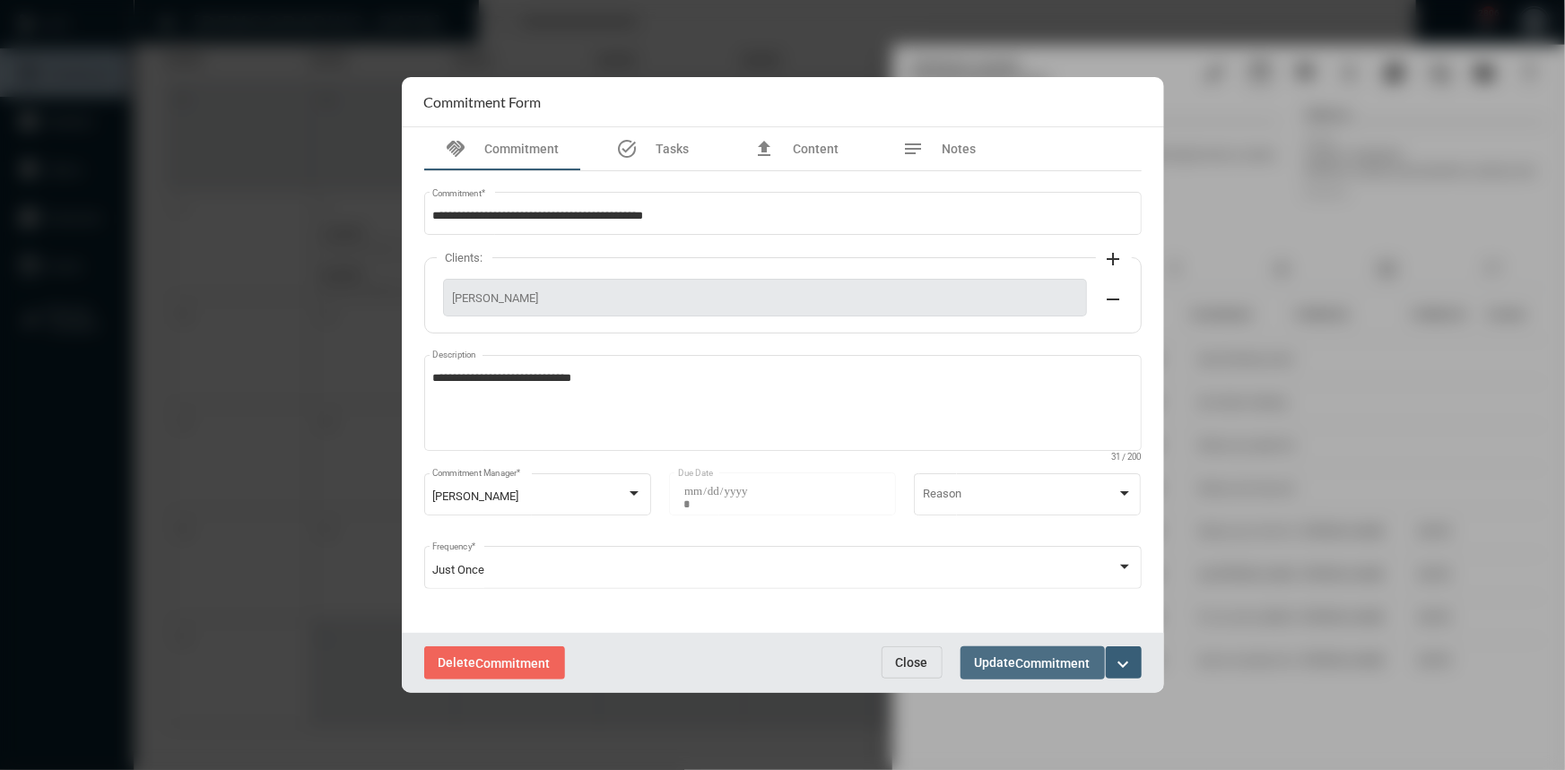
click at [1005, 658] on span "Update Commitment" at bounding box center [1033, 662] width 116 height 14
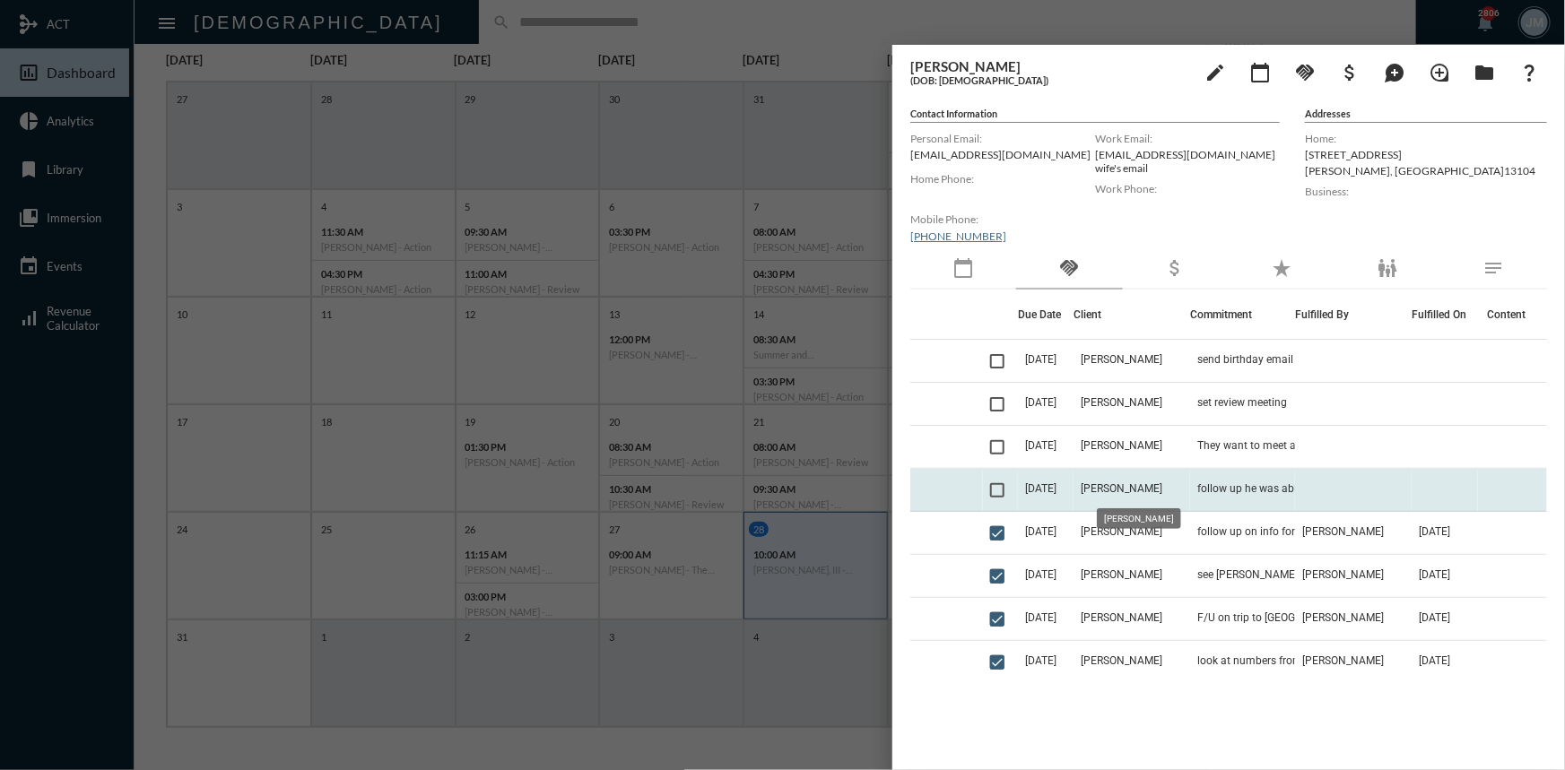
click at [1136, 484] on span "[PERSON_NAME]" at bounding box center [1122, 488] width 82 height 13
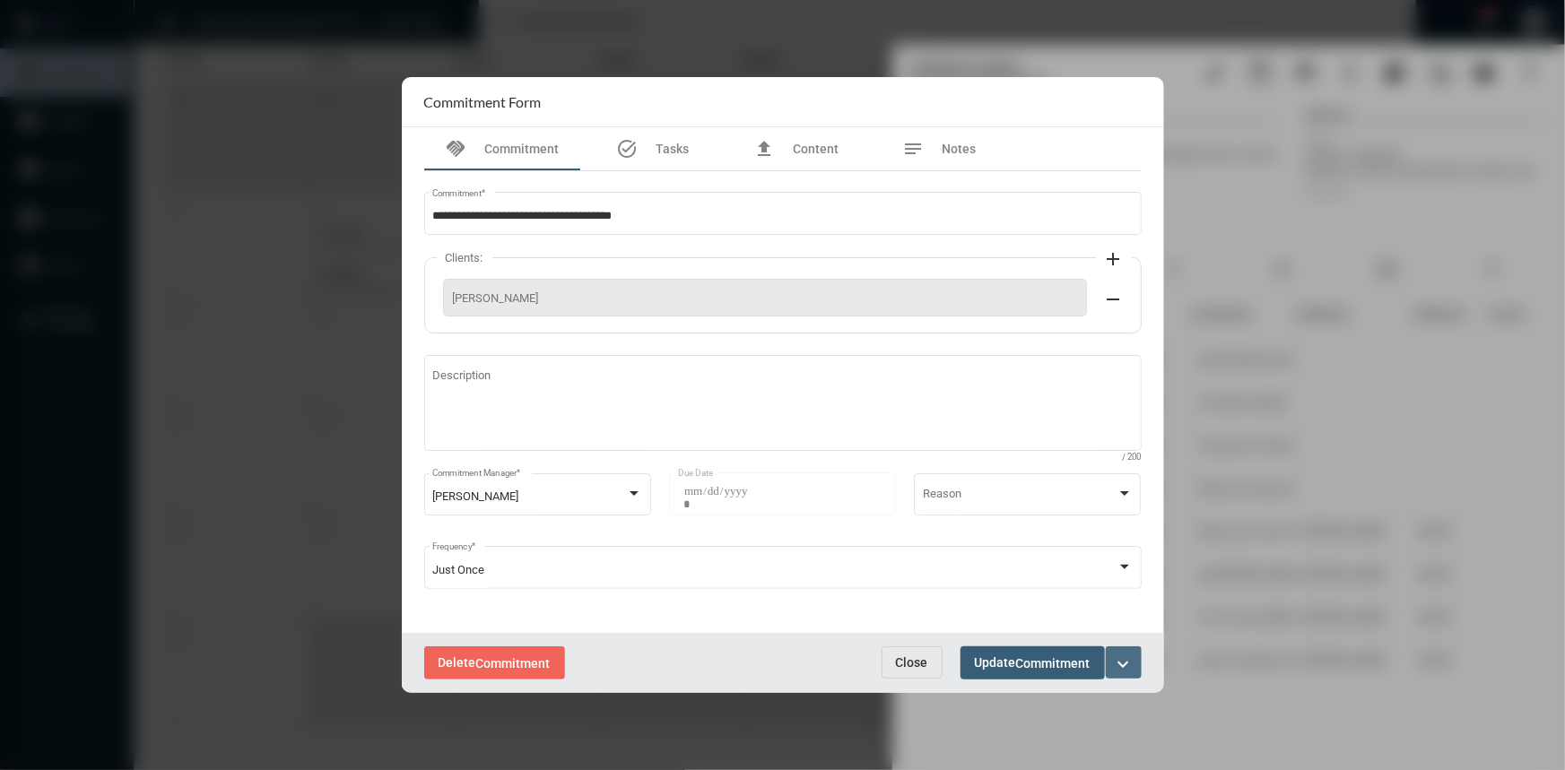
click at [1125, 671] on mat-icon "expand_more" at bounding box center [1124, 665] width 22 height 22
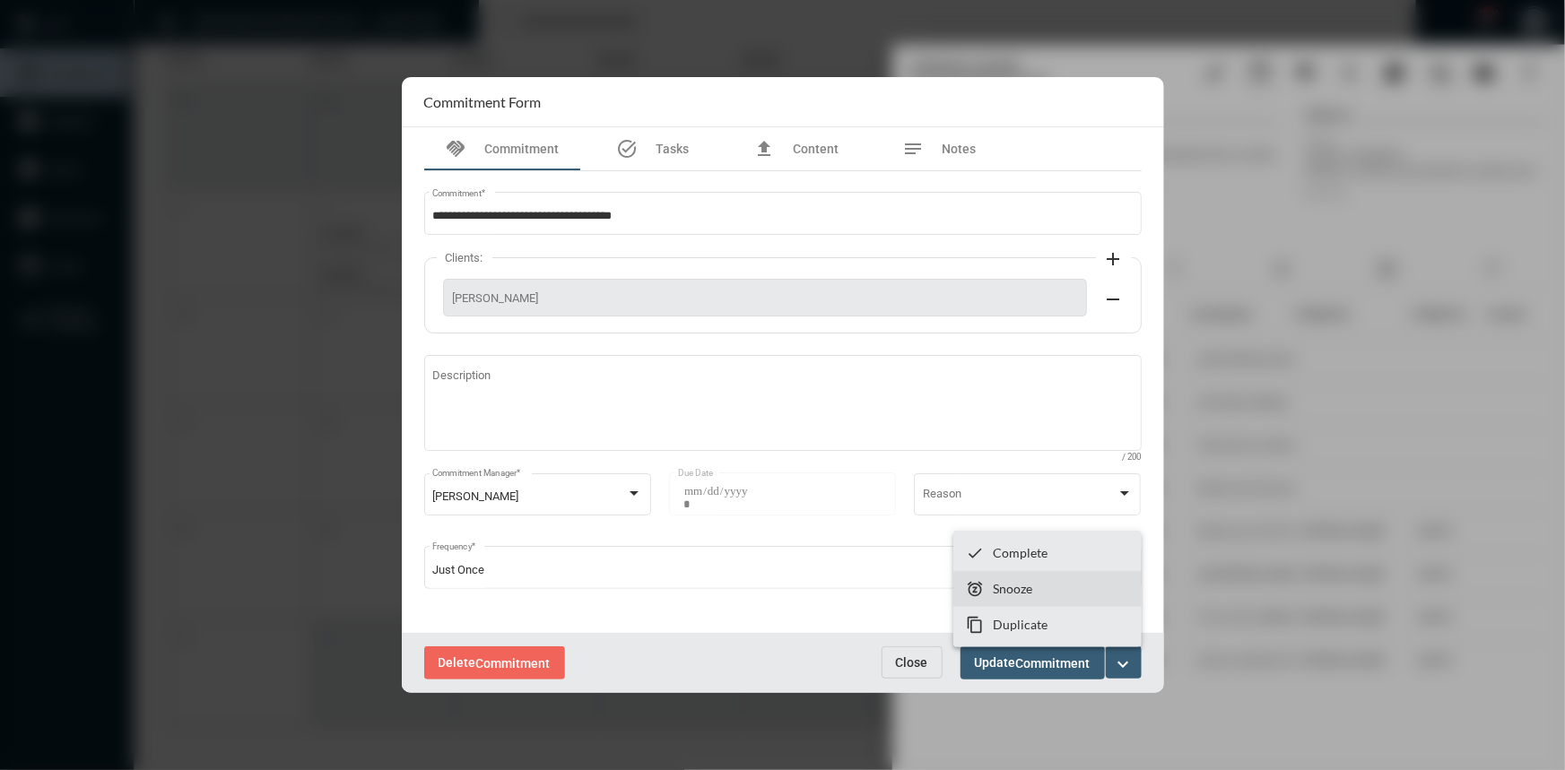
click at [1034, 592] on section "snooze Snooze" at bounding box center [1047, 589] width 188 height 36
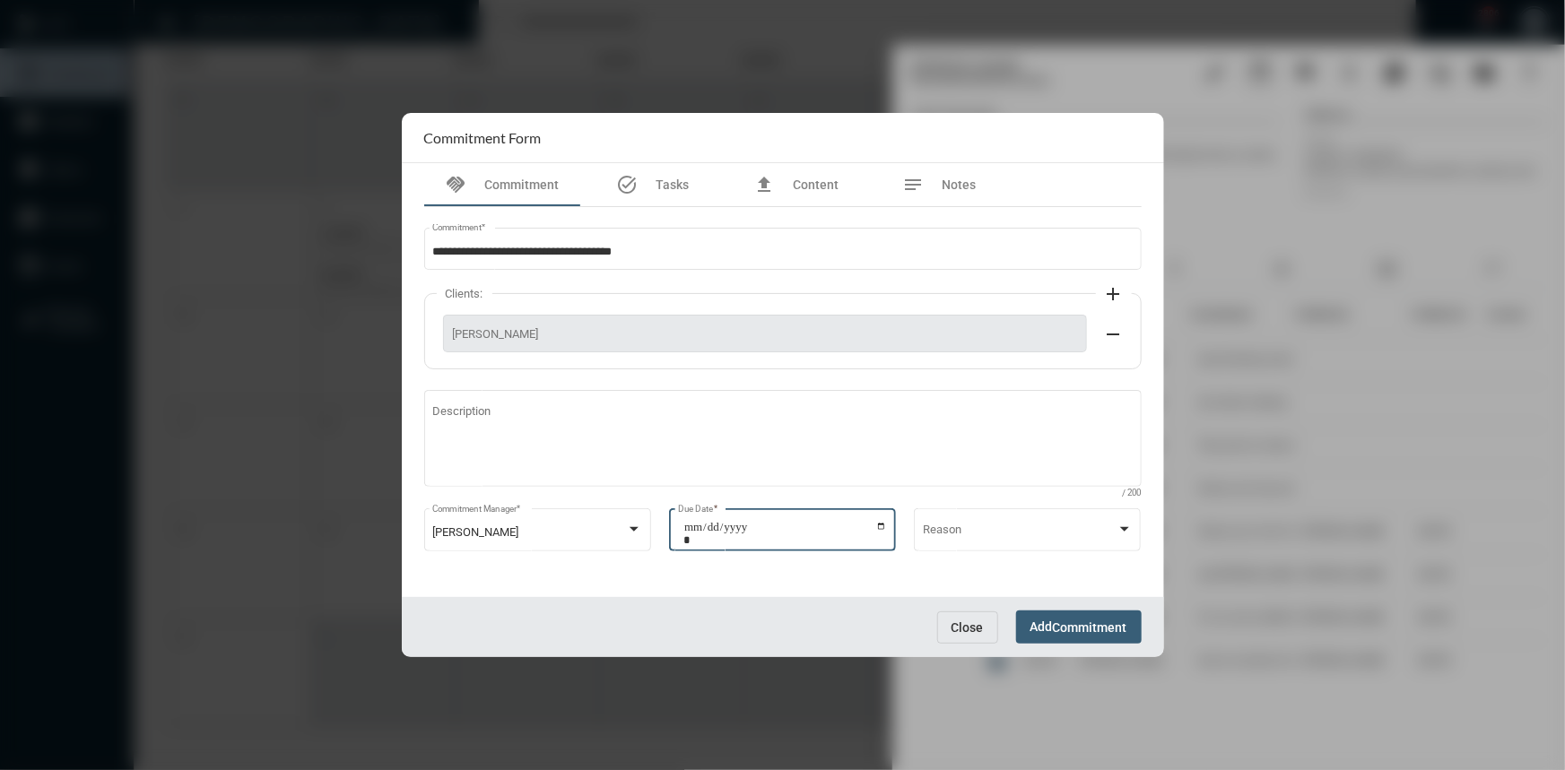
click at [882, 529] on input "**********" at bounding box center [785, 533] width 204 height 25
type input "**********"
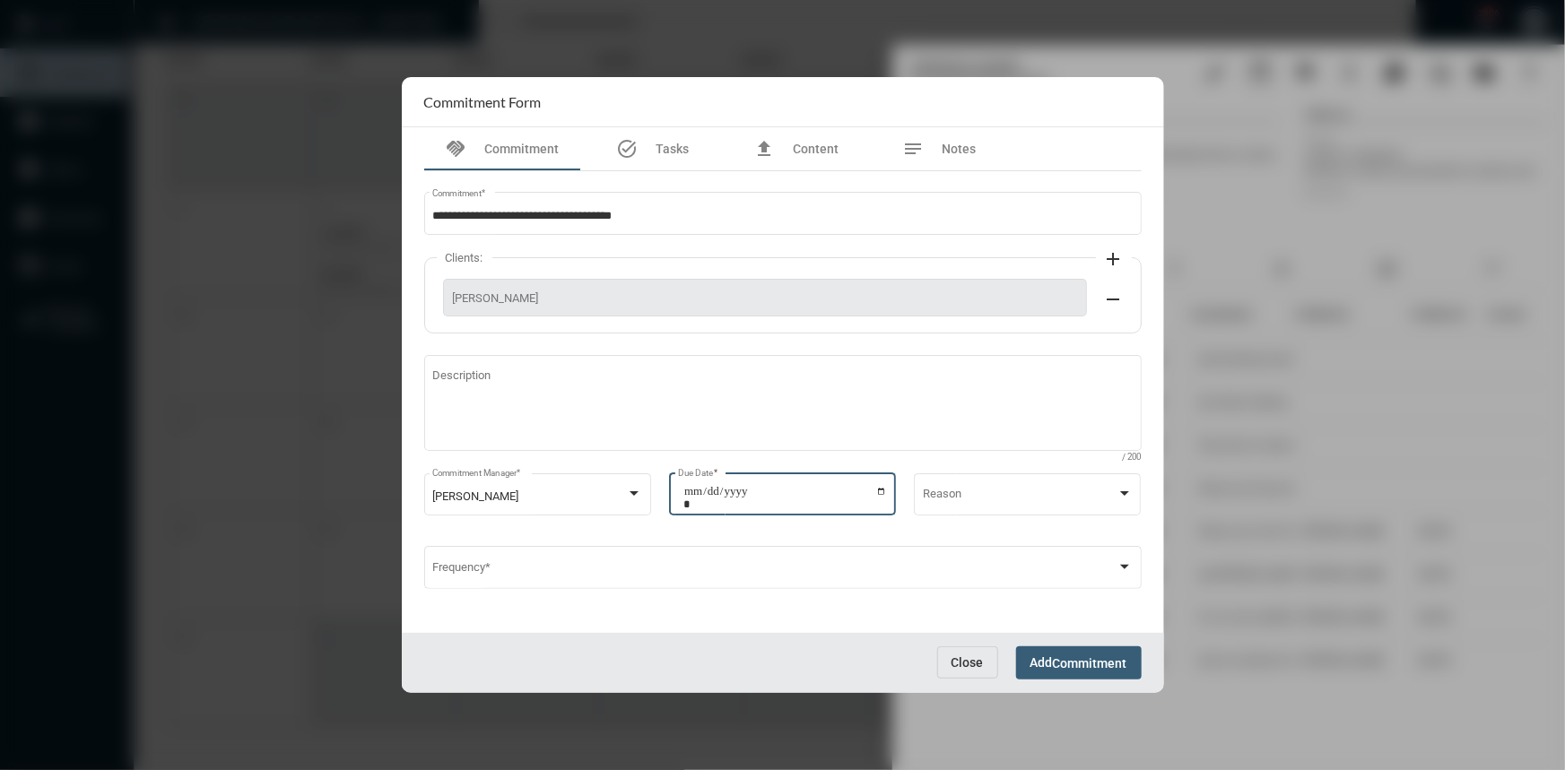
click at [1057, 661] on span "Commitment" at bounding box center [1090, 663] width 74 height 14
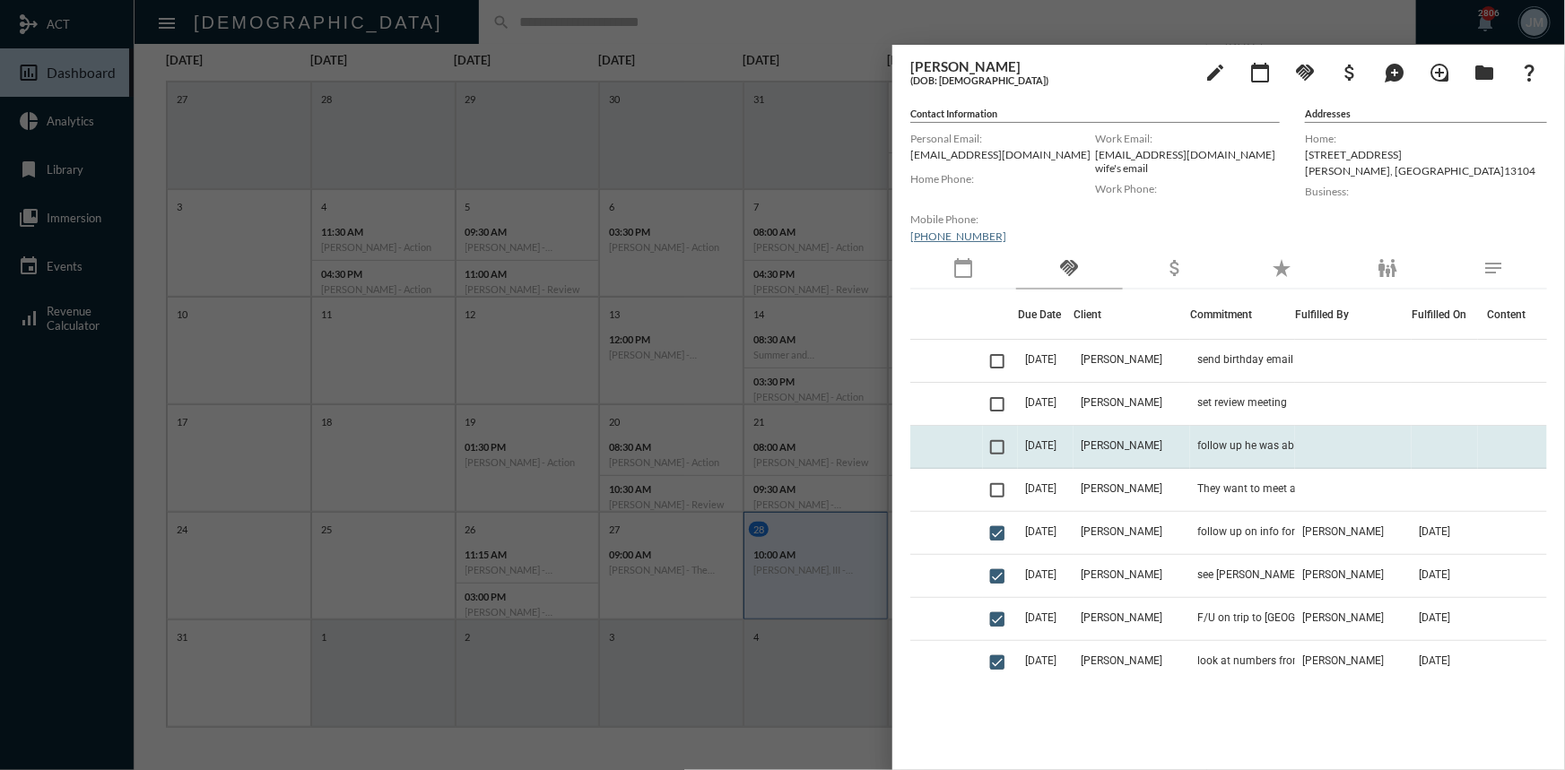
click at [1056, 448] on span "[DATE]" at bounding box center [1040, 445] width 31 height 13
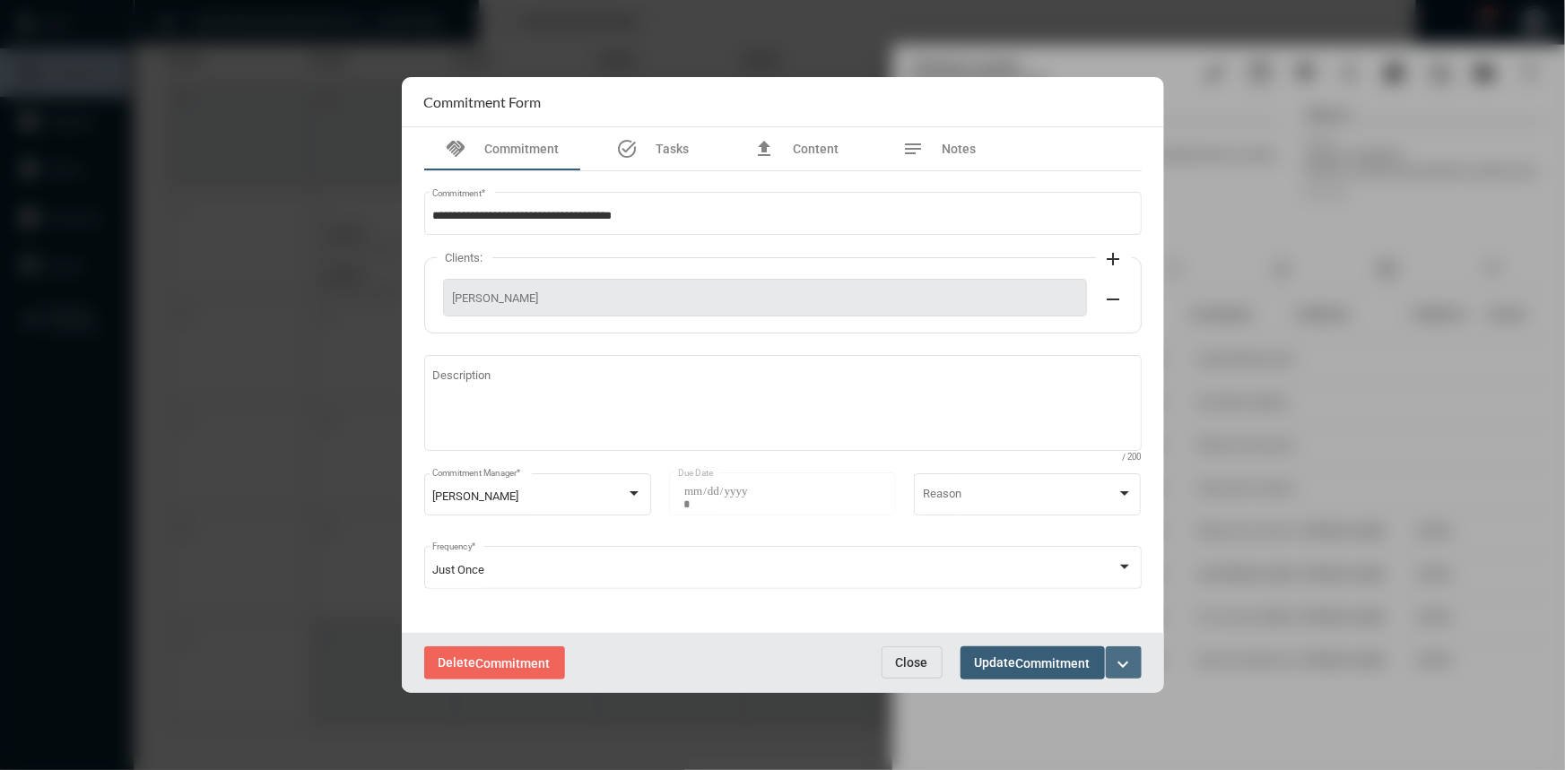
click at [1124, 667] on mat-icon "expand_more" at bounding box center [1124, 665] width 22 height 22
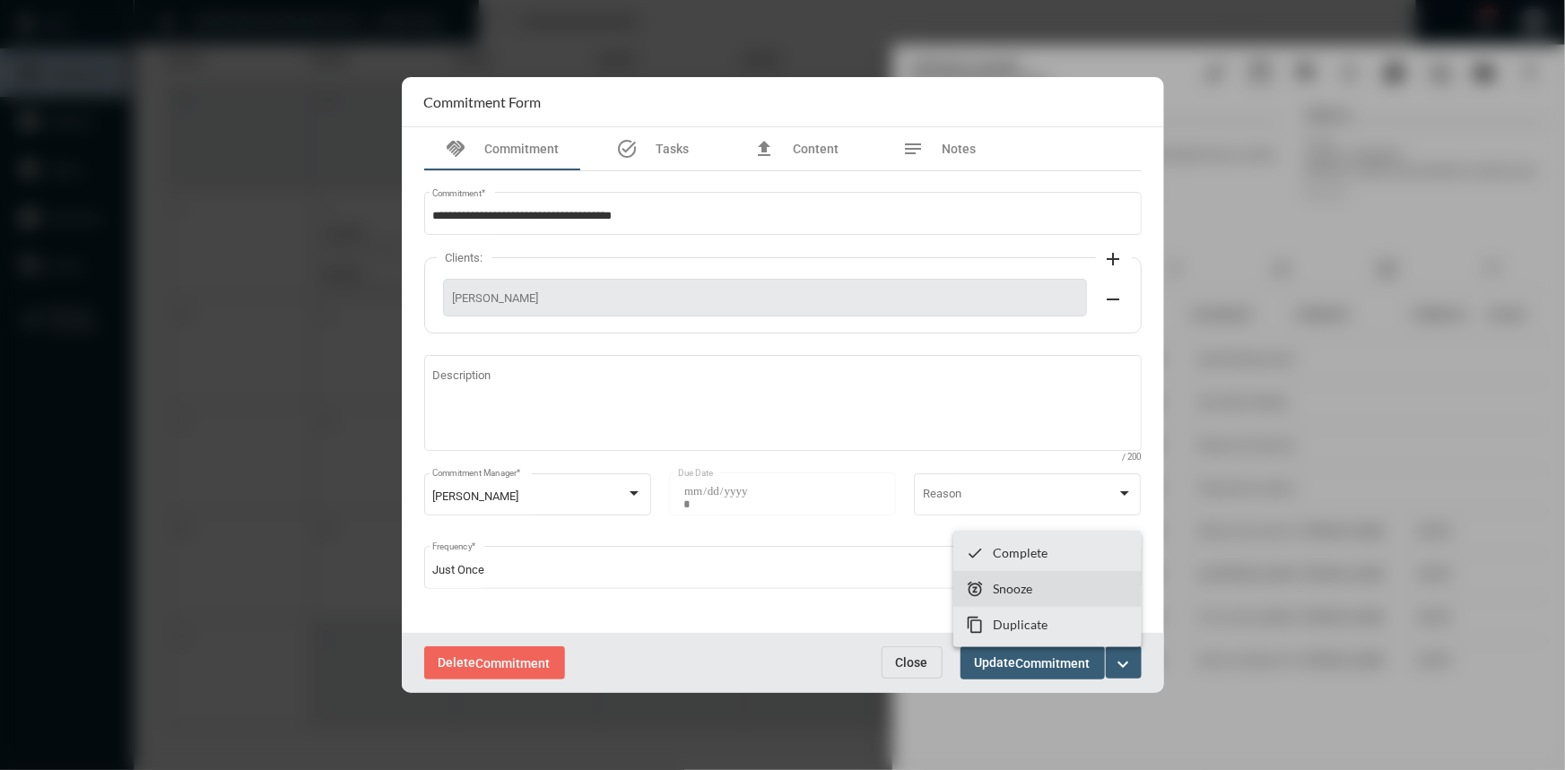
click at [1046, 581] on section "snooze Snooze" at bounding box center [1047, 589] width 188 height 36
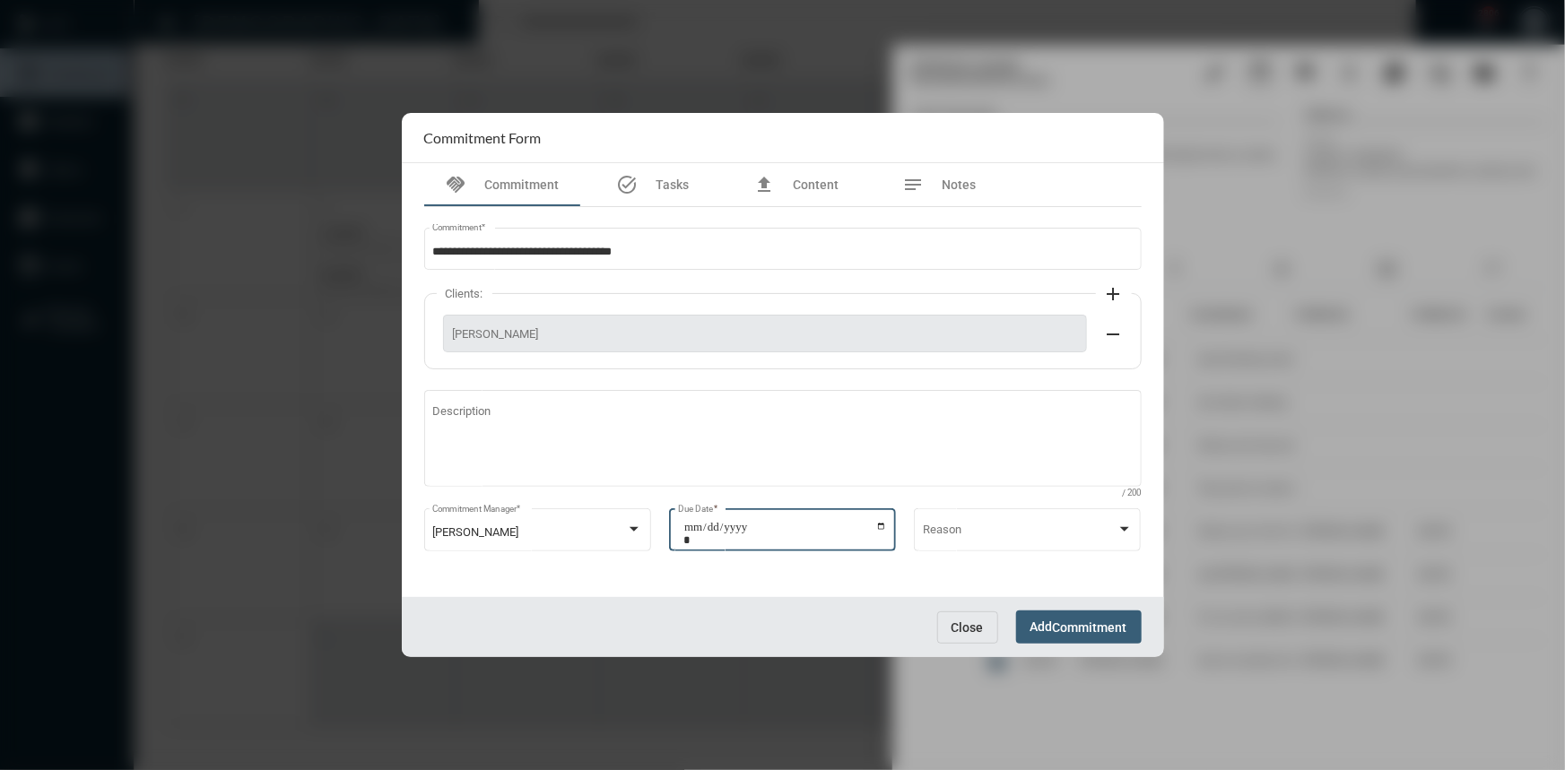
click at [880, 529] on input "**********" at bounding box center [785, 533] width 204 height 25
type input "**********"
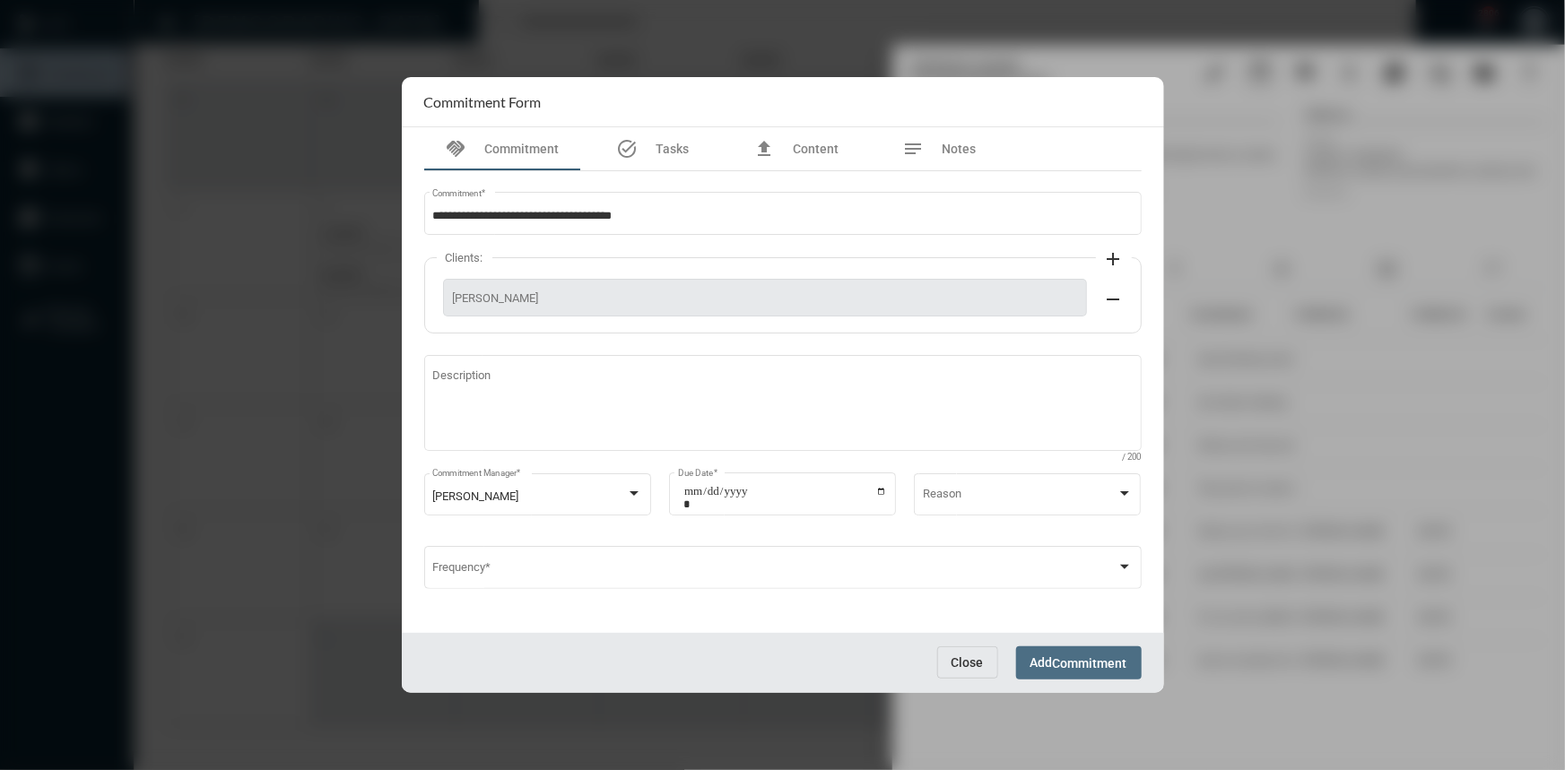
click at [1071, 664] on span "Commitment" at bounding box center [1090, 663] width 74 height 14
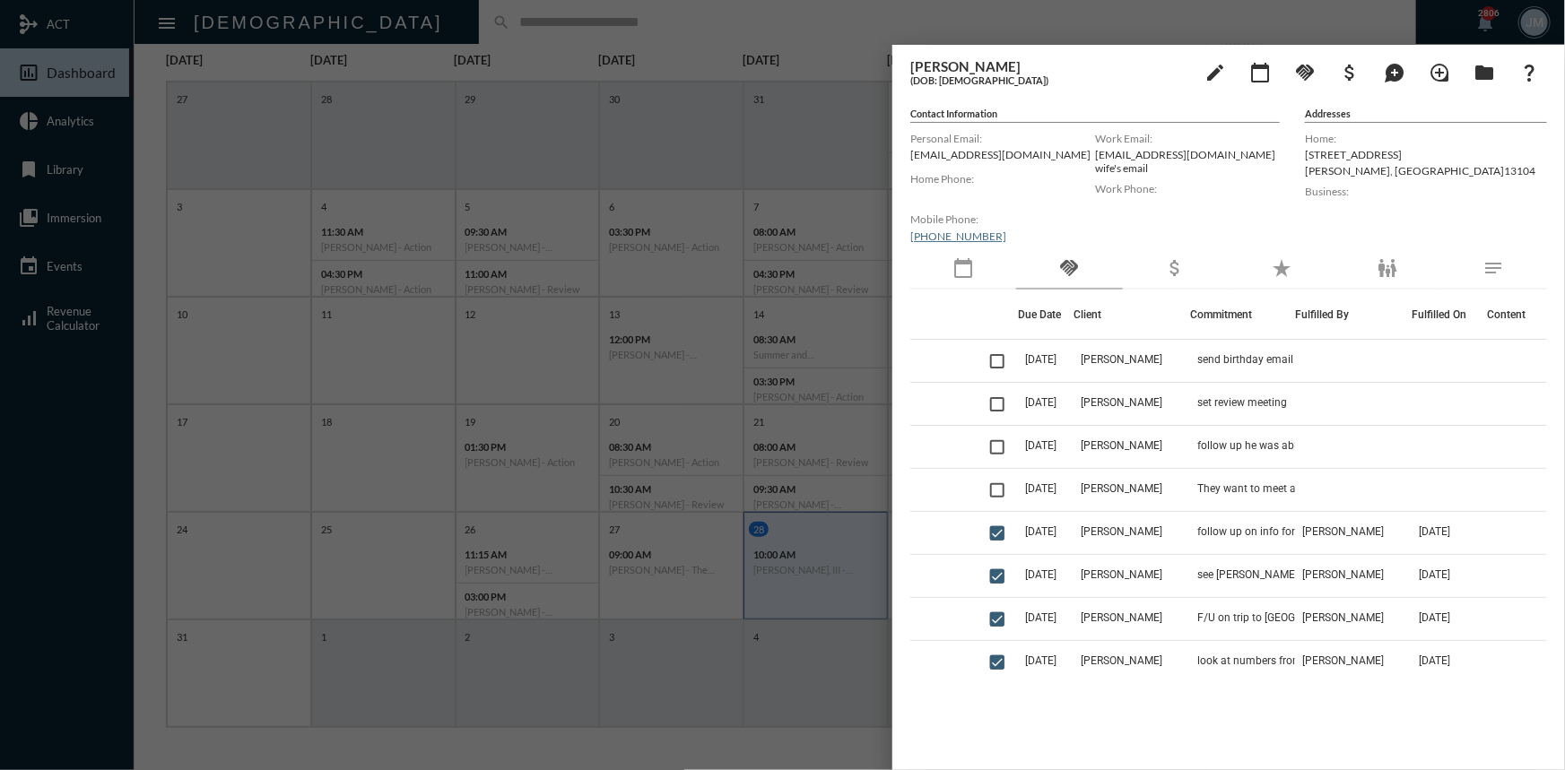
click at [734, 91] on div at bounding box center [782, 385] width 1565 height 770
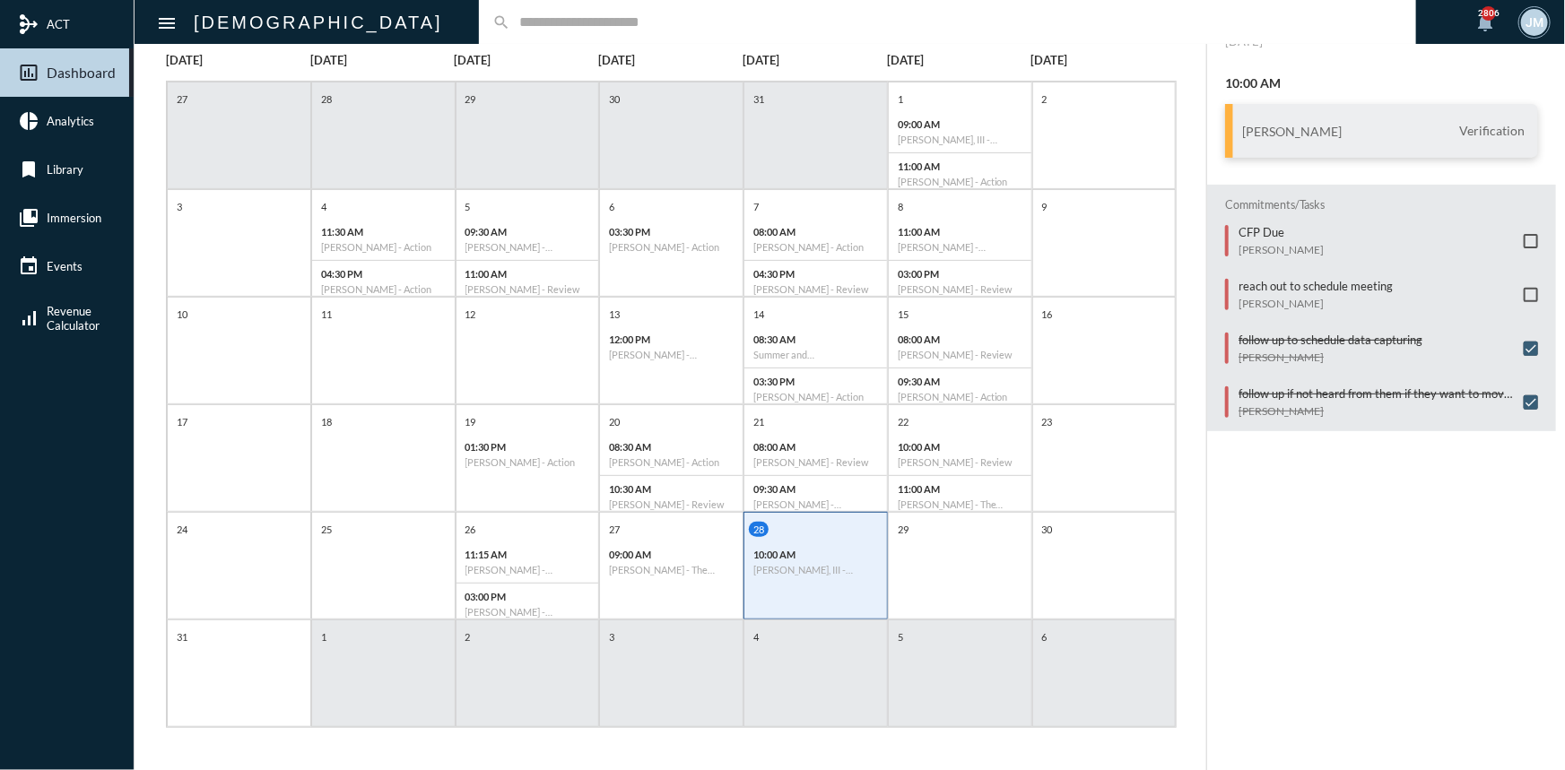
drag, startPoint x: 1541, startPoint y: 0, endPoint x: 1184, endPoint y: 155, distance: 389.1
click at [1184, 155] on div "[DATE] [DATE] [DATE] [DATE] [DATE] [DATE] [DATE] 27 28 29 30 31 1 09:00 AM [PER…" at bounding box center [670, 390] width 1036 height 675
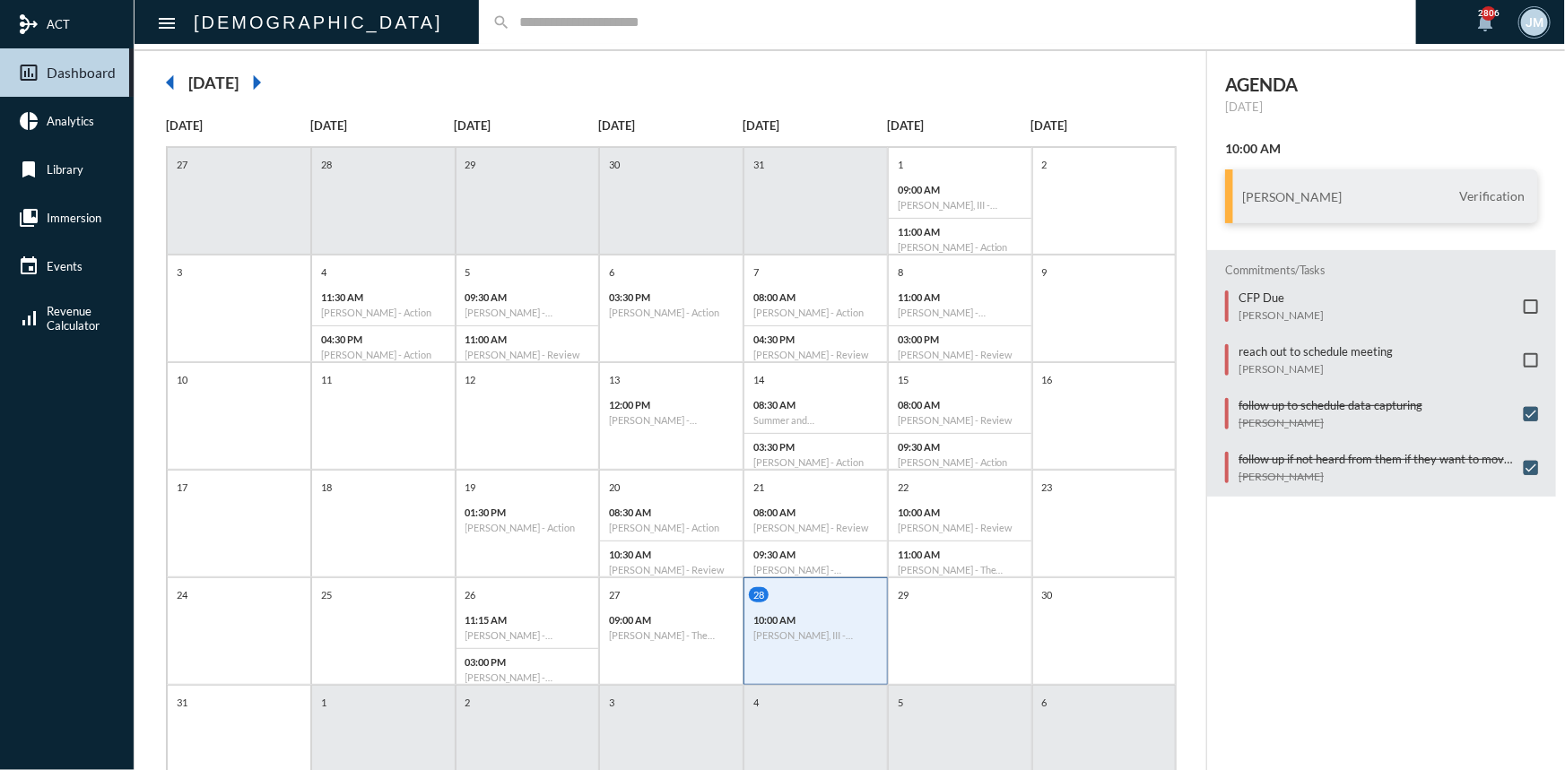
scroll to position [162, 0]
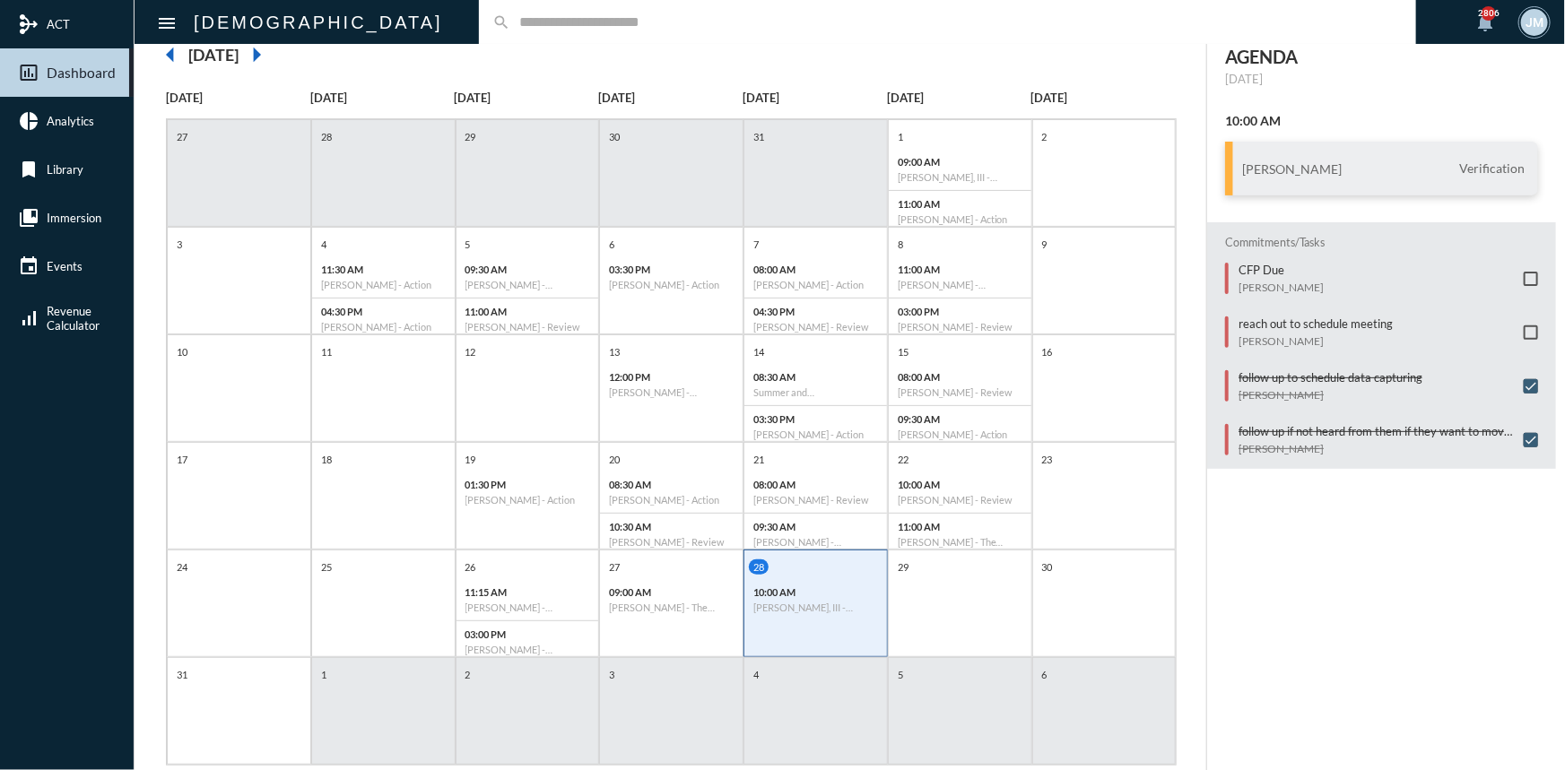
click at [510, 27] on input "text" at bounding box center [956, 21] width 892 height 15
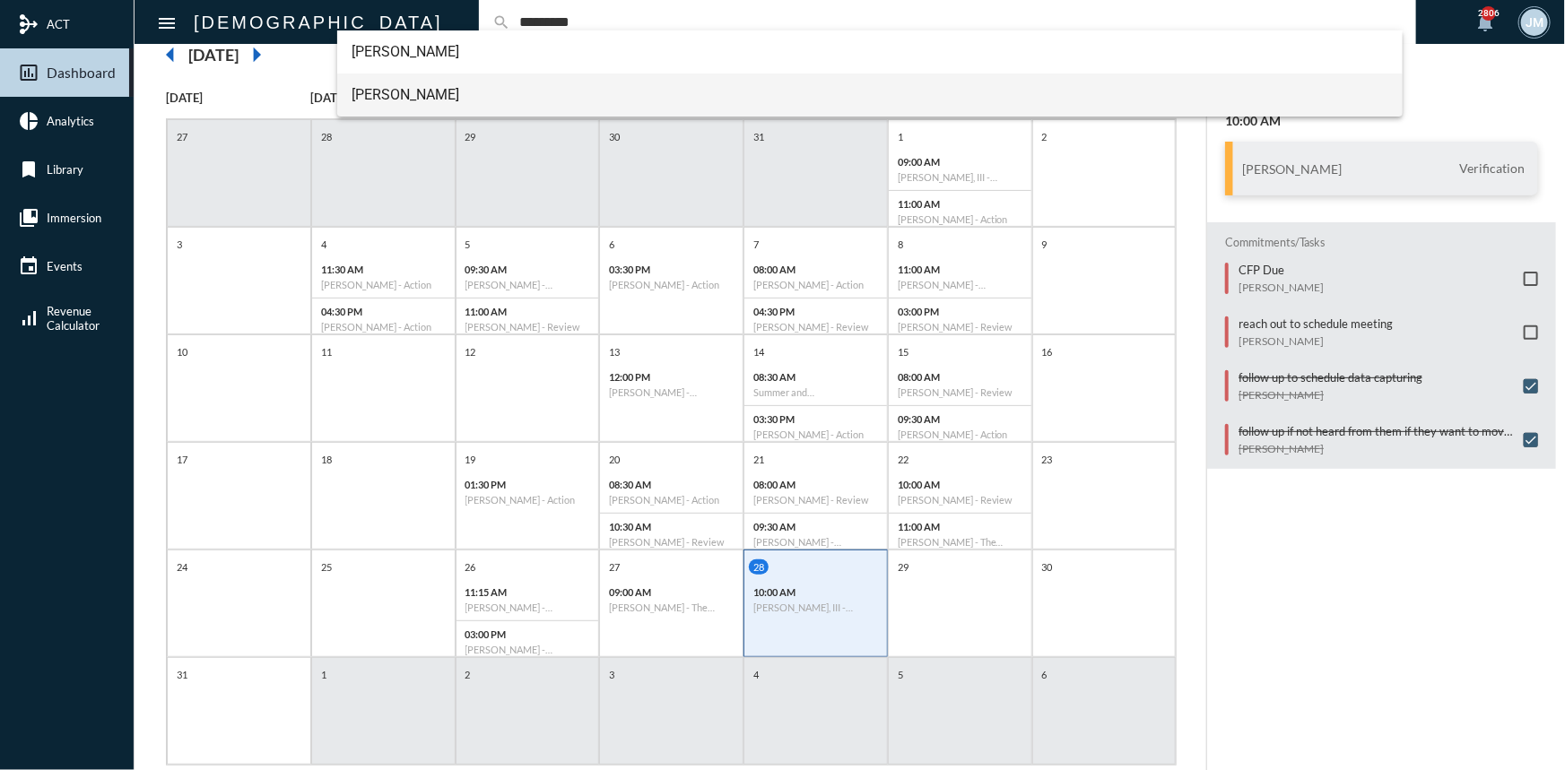
type input "*********"
click at [414, 92] on span "[PERSON_NAME]" at bounding box center [870, 95] width 1037 height 43
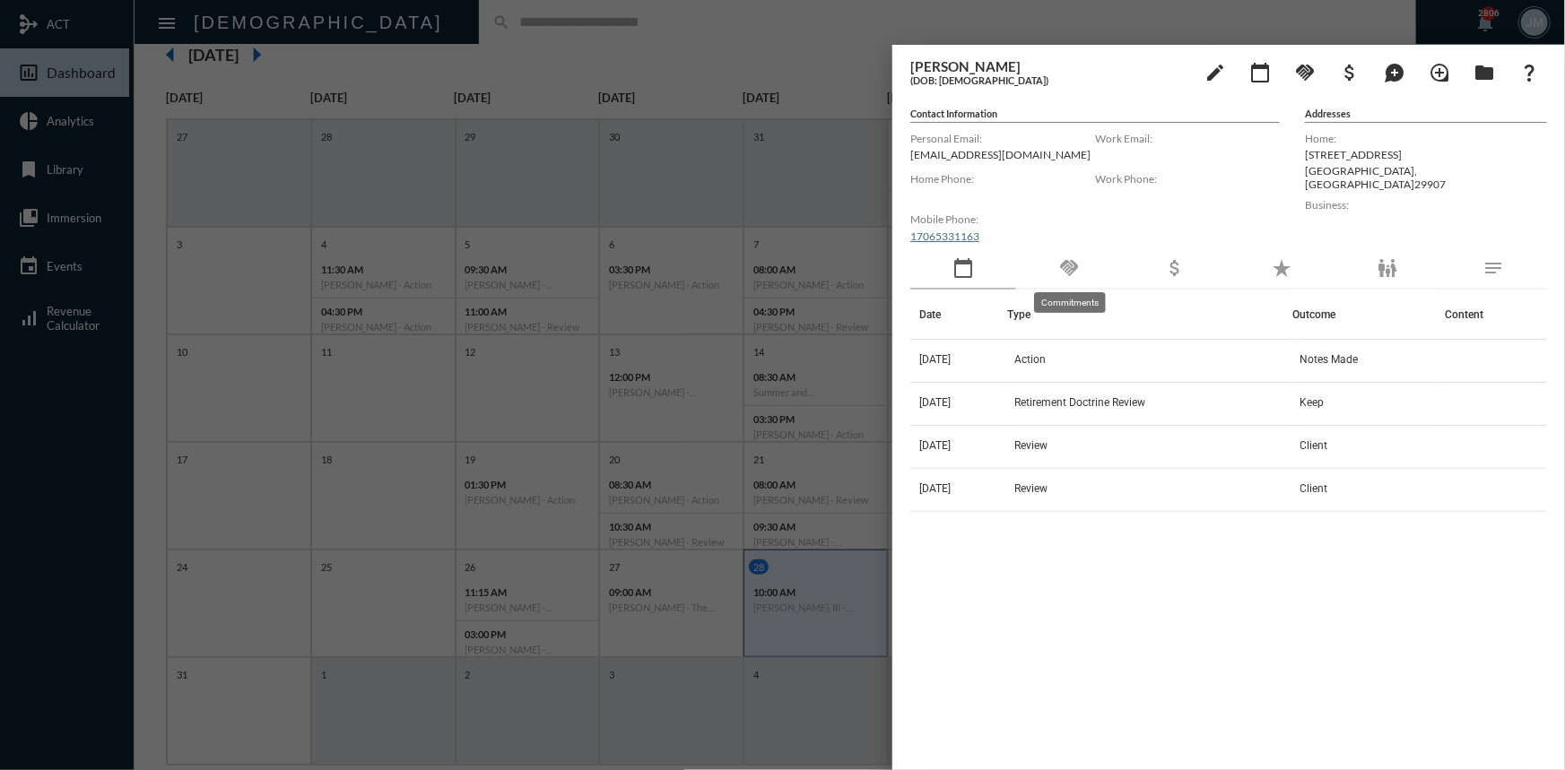
click at [1065, 269] on mat-icon "handshake" at bounding box center [1069, 268] width 22 height 22
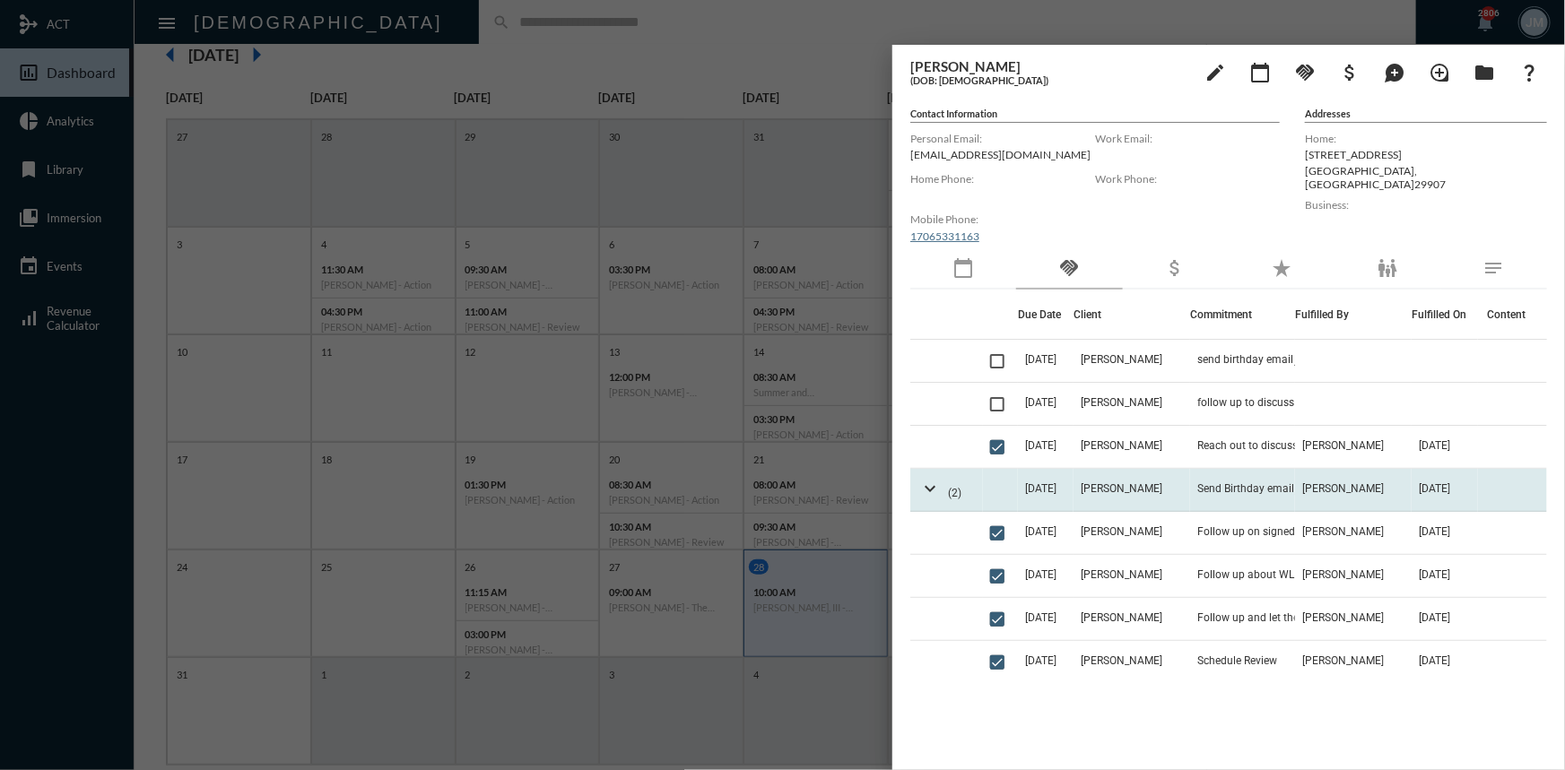
click at [917, 492] on td "expand_more (2)" at bounding box center [946, 490] width 73 height 43
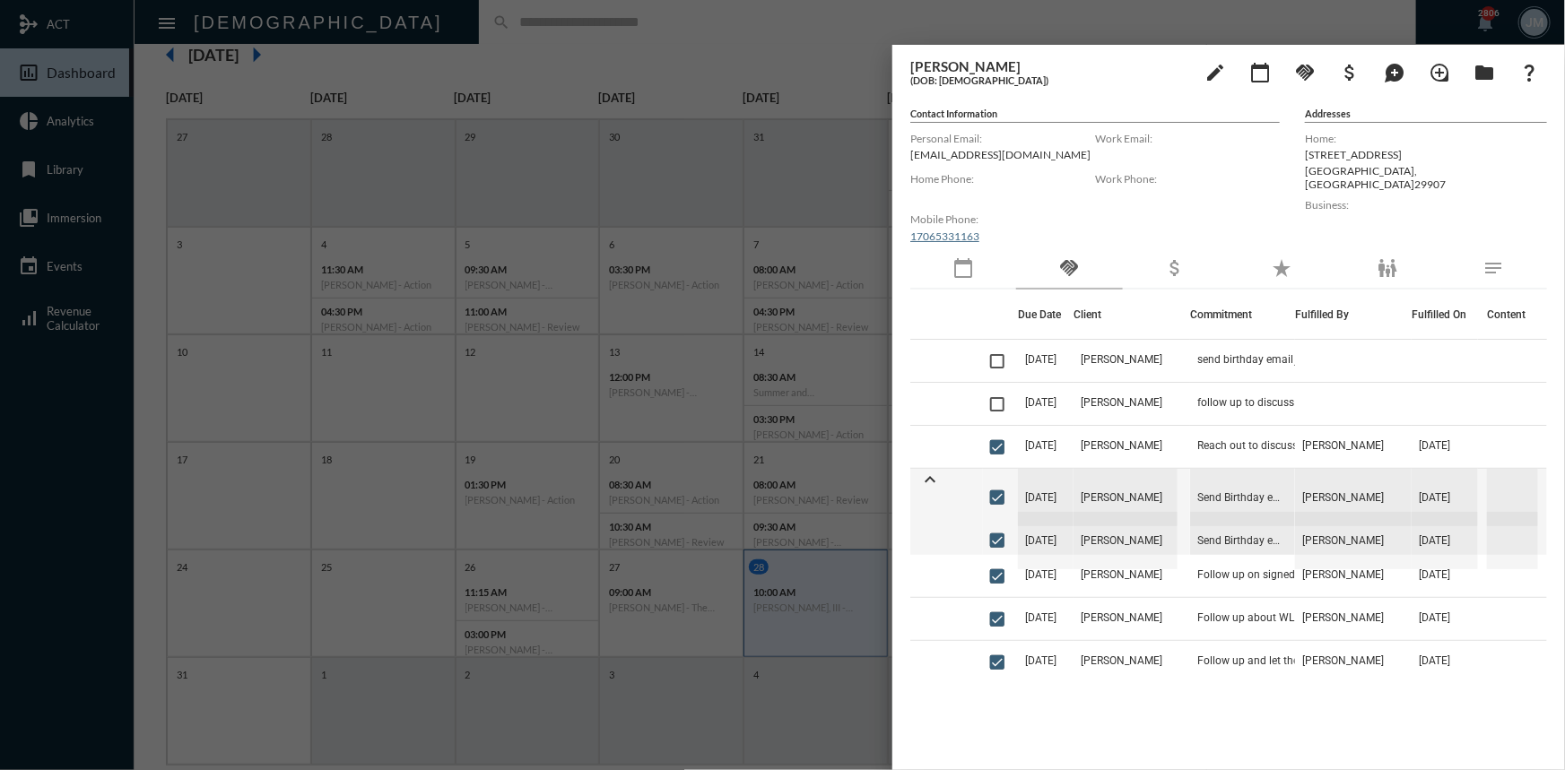
click at [394, 74] on div at bounding box center [782, 385] width 1565 height 770
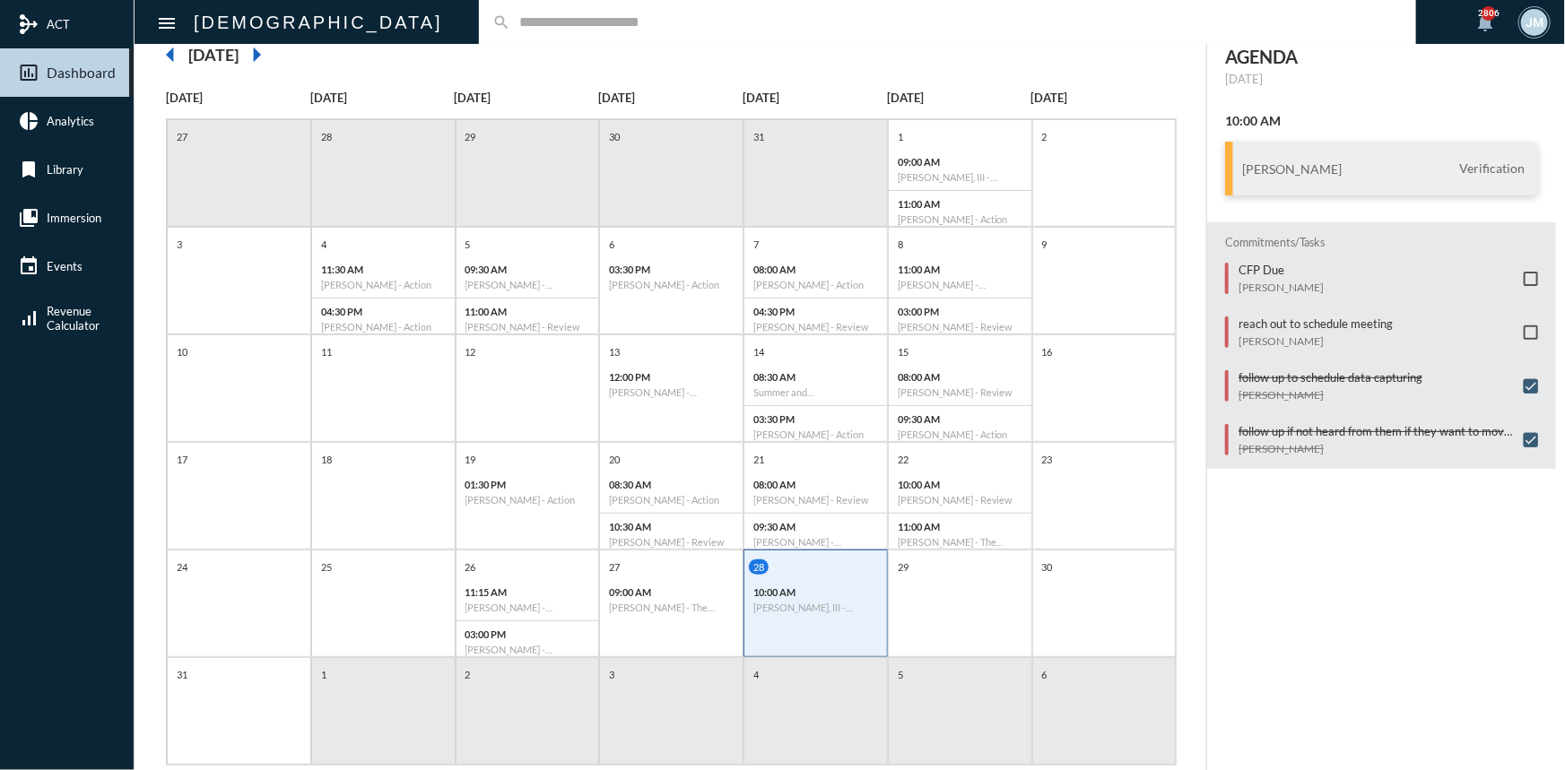
click at [481, 698] on div "2" at bounding box center [528, 711] width 144 height 108
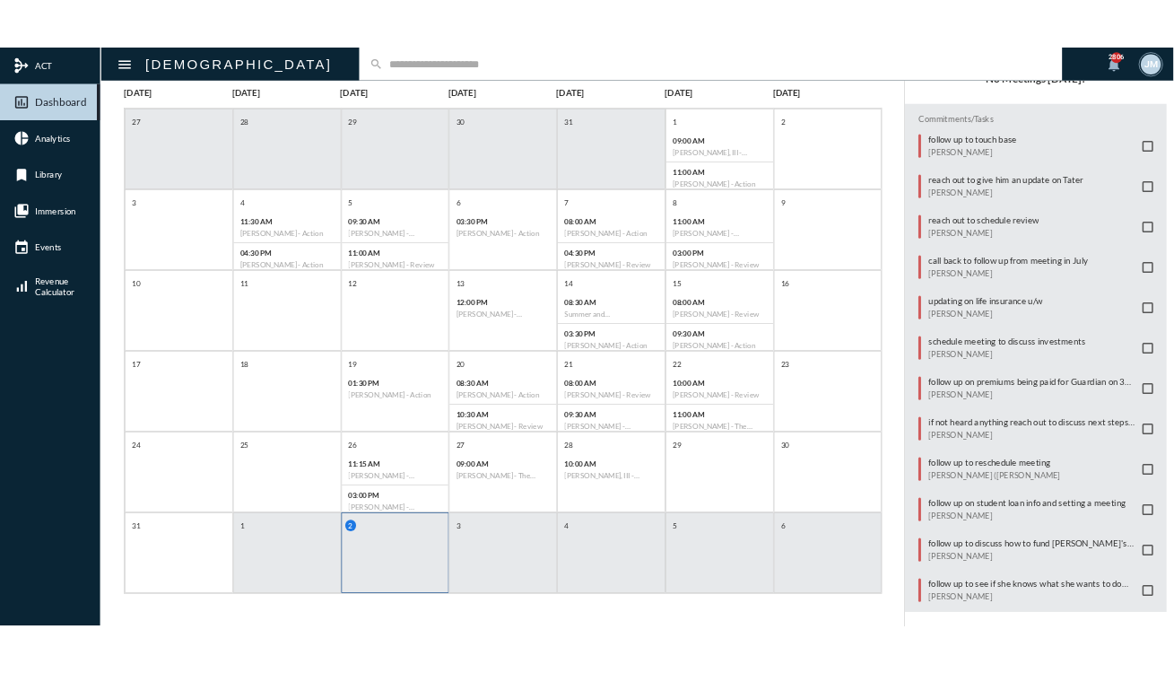
scroll to position [90, 0]
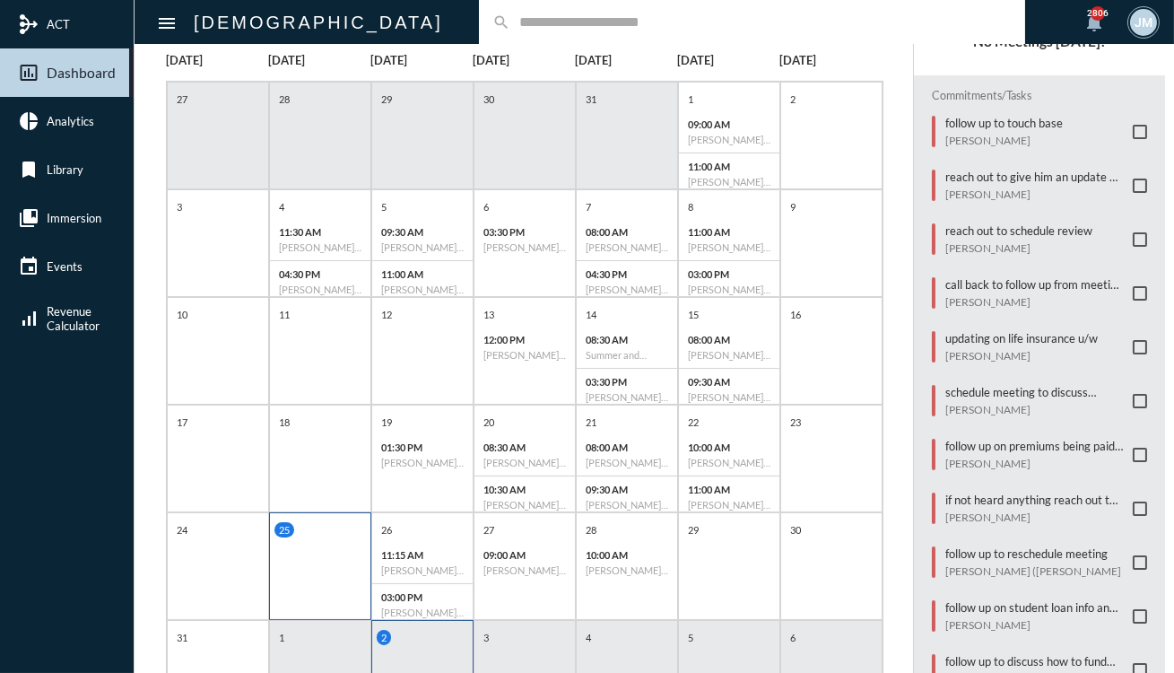
click at [324, 569] on div "25" at bounding box center [320, 566] width 102 height 108
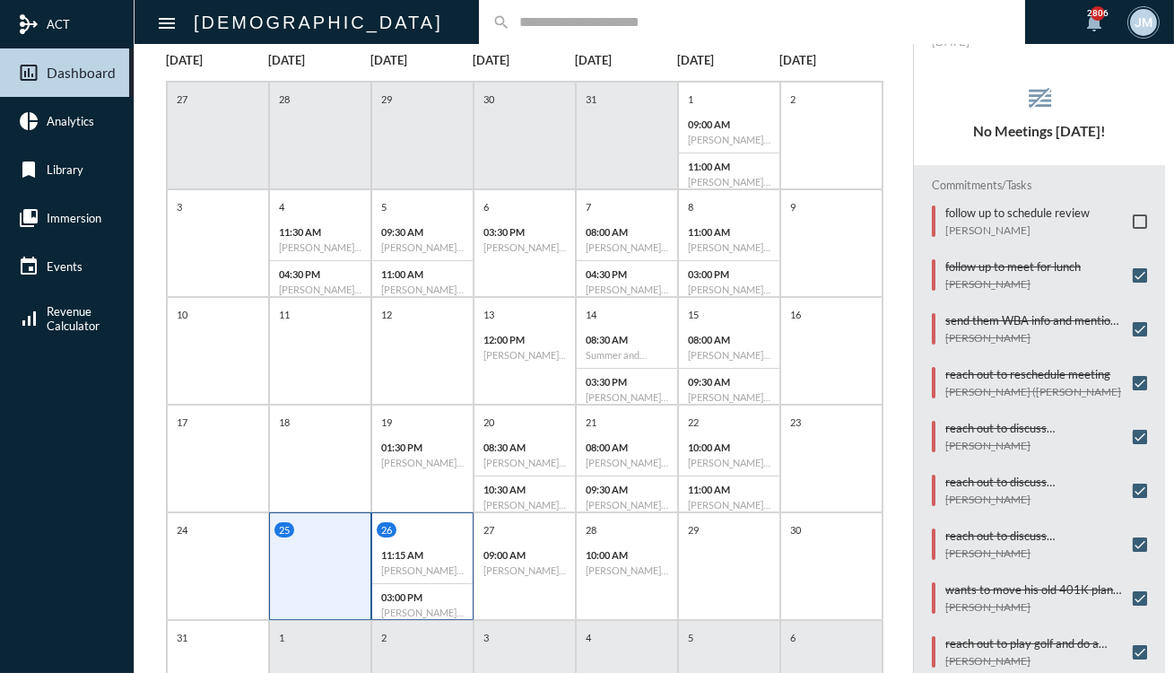
click at [435, 538] on div "26 11:15 AM [PERSON_NAME] - Investment Review 03:00 PM [PERSON_NAME] - Investme…" at bounding box center [422, 573] width 100 height 103
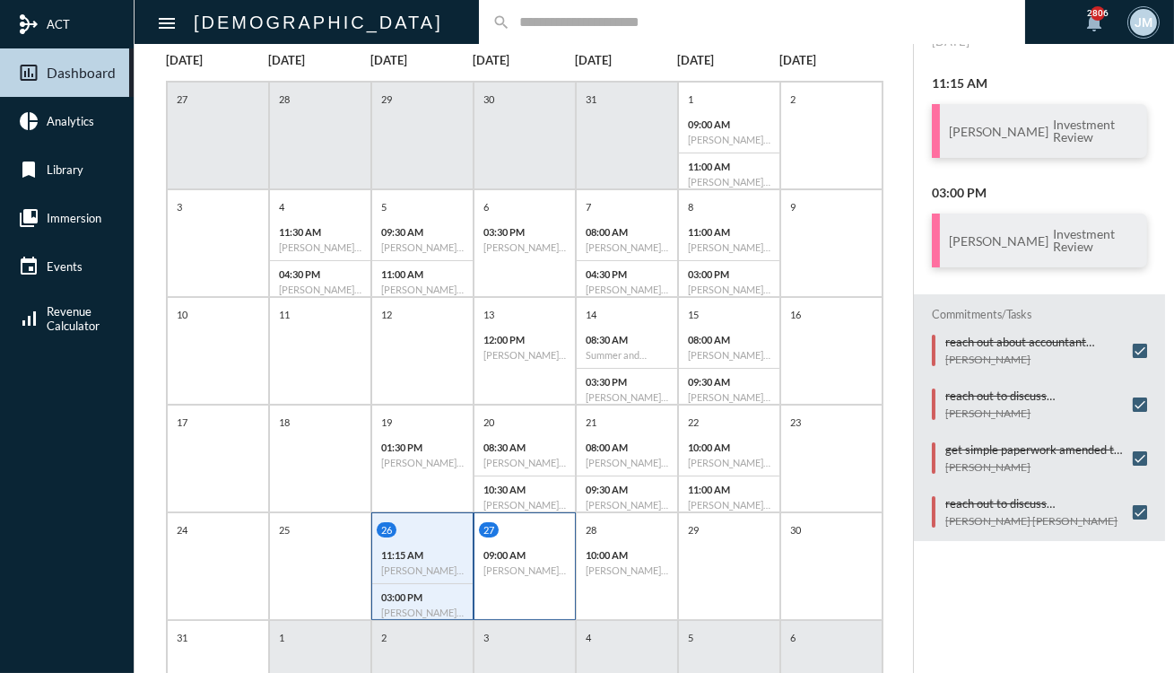
click at [543, 542] on div "09:00 AM [PERSON_NAME] - The Philosophy" at bounding box center [524, 562] width 100 height 41
